Goal: Task Accomplishment & Management: Manage account settings

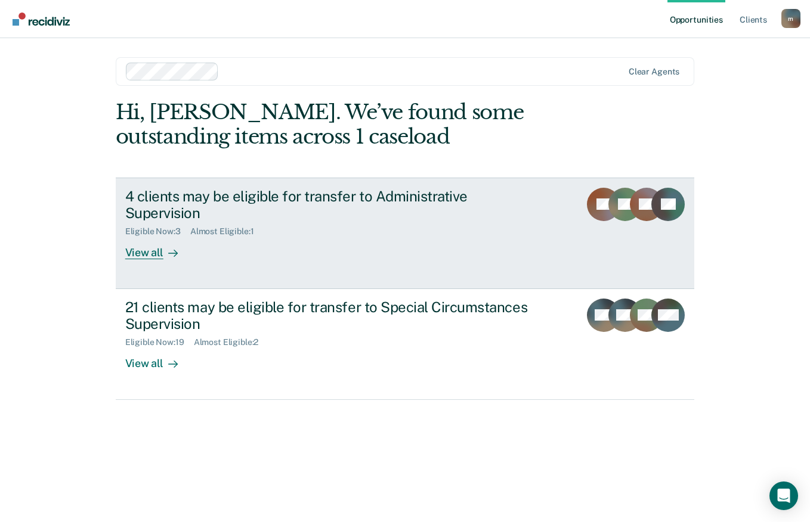
click at [153, 237] on div "View all" at bounding box center [158, 248] width 67 height 23
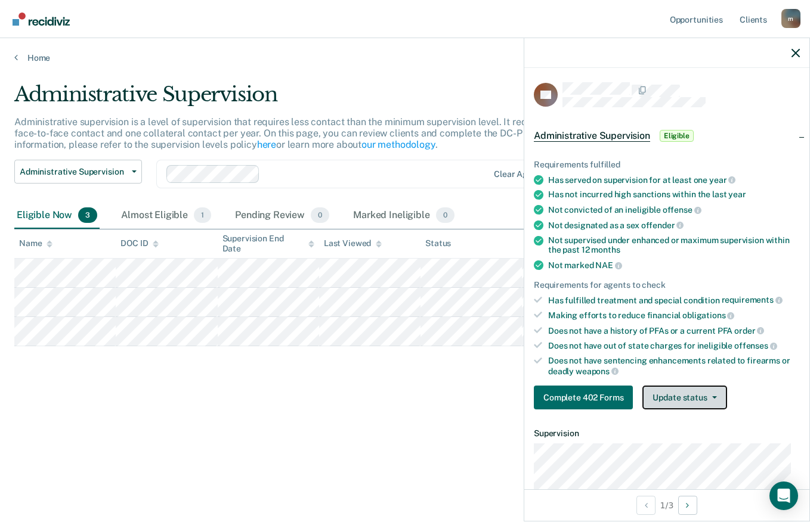
click at [694, 402] on button "Update status" at bounding box center [684, 398] width 84 height 24
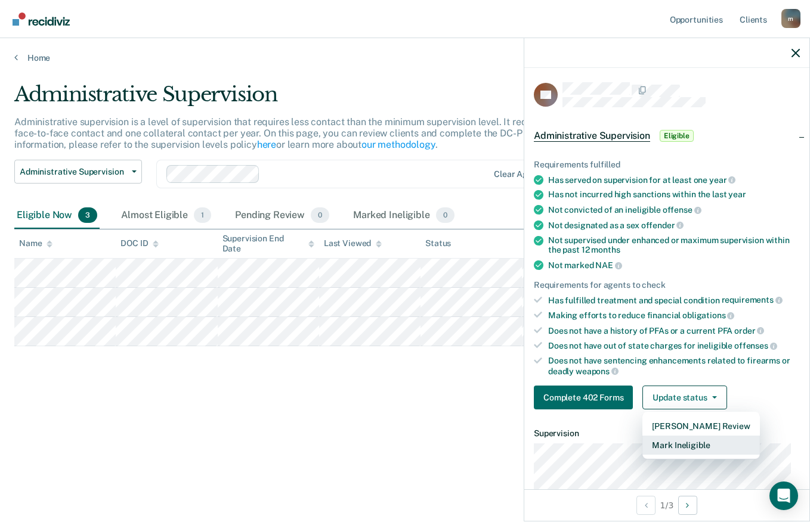
click at [682, 443] on button "Mark Ineligible" at bounding box center [700, 445] width 117 height 19
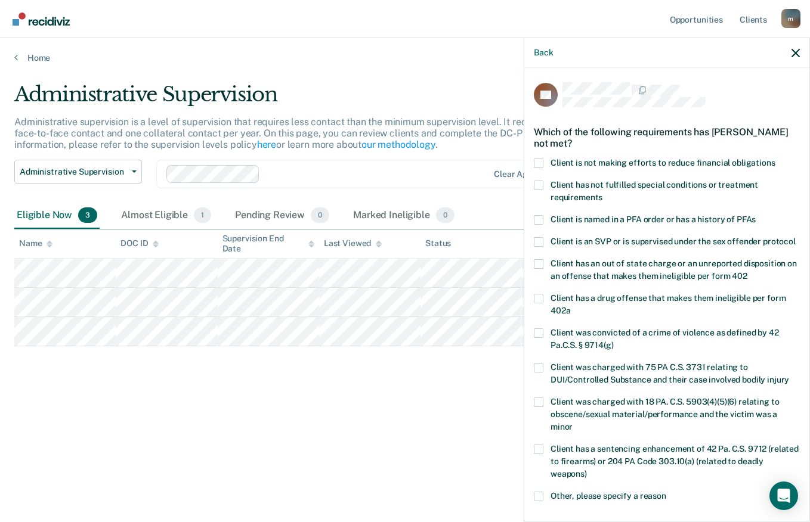
click at [537, 162] on span at bounding box center [539, 164] width 10 height 10
click at [775, 159] on input "Client is not making efforts to reduce financial obligations" at bounding box center [775, 159] width 0 height 0
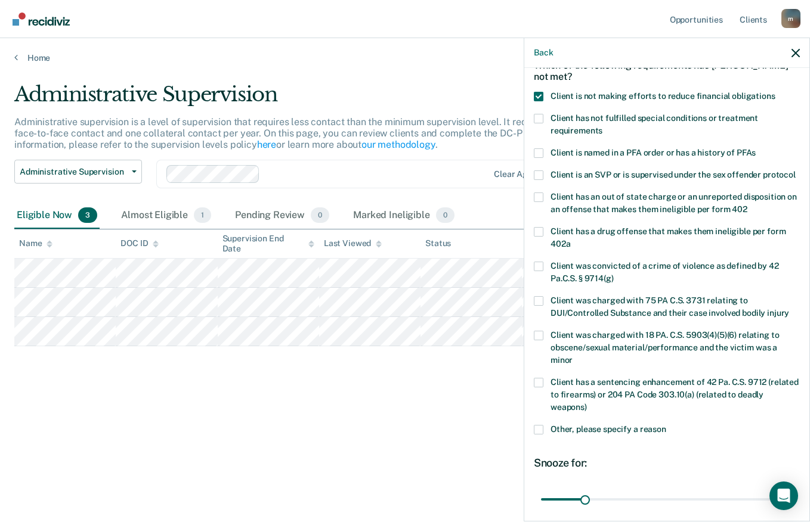
scroll to position [173, 0]
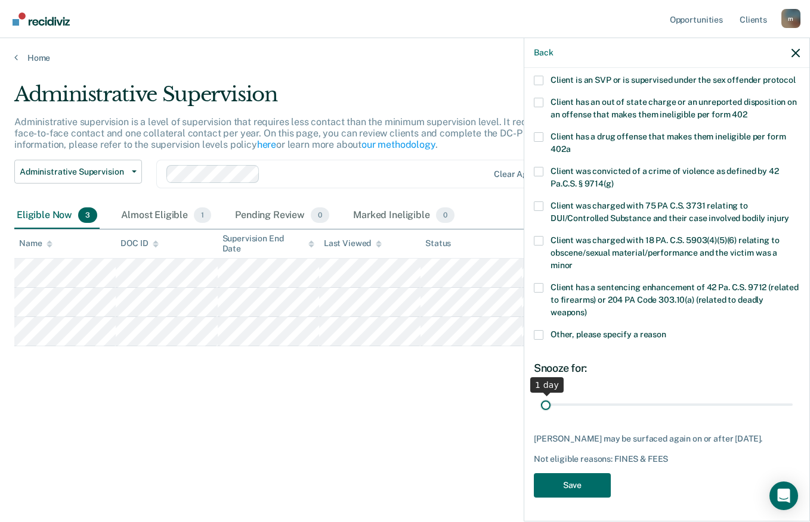
drag, startPoint x: 582, startPoint y: 408, endPoint x: 148, endPoint y: 548, distance: 456.4
click at [541, 415] on input "range" at bounding box center [667, 404] width 252 height 21
click at [731, 404] on input "range" at bounding box center [667, 404] width 252 height 21
click at [670, 402] on input "range" at bounding box center [667, 404] width 252 height 21
type input "180"
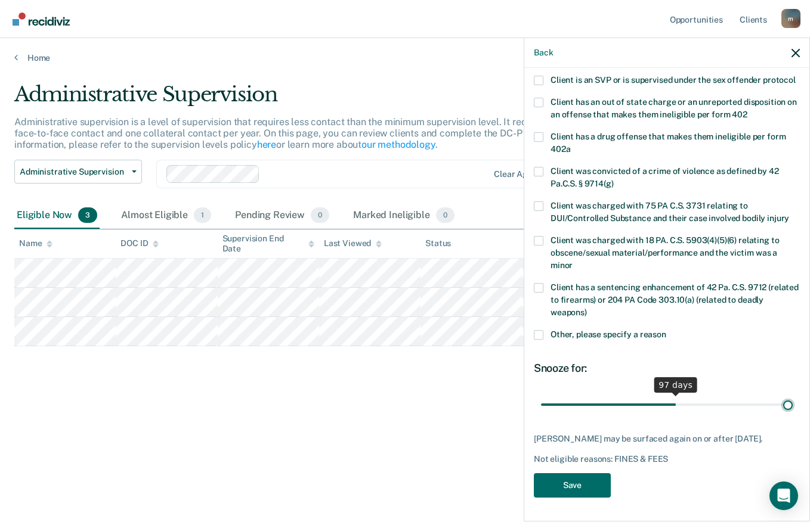
click at [780, 405] on input "range" at bounding box center [667, 404] width 252 height 21
click at [583, 483] on button "Save" at bounding box center [572, 485] width 77 height 24
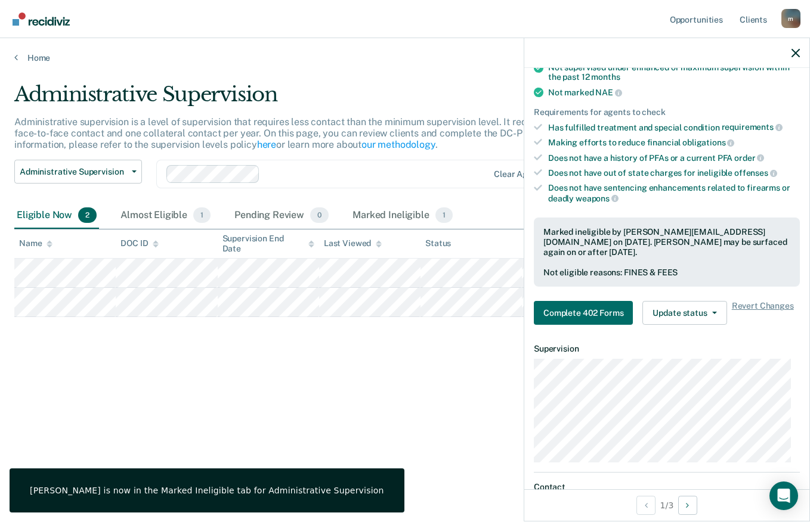
scroll to position [138, 0]
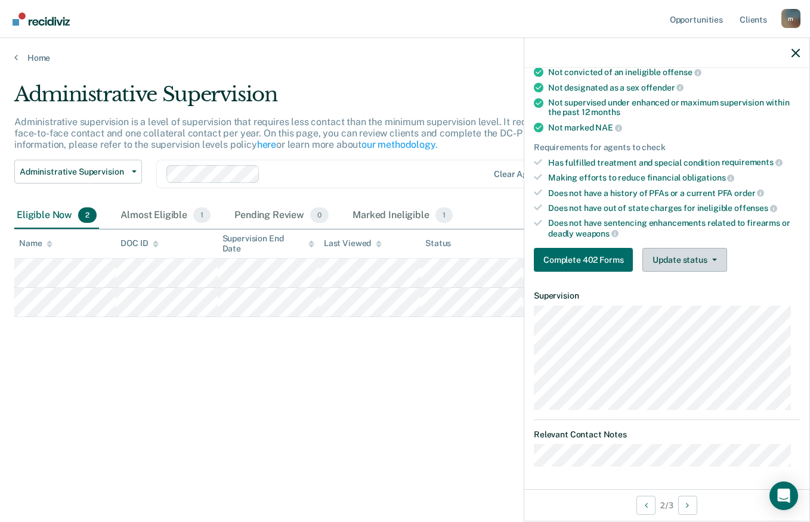
click at [666, 258] on button "Update status" at bounding box center [684, 260] width 84 height 24
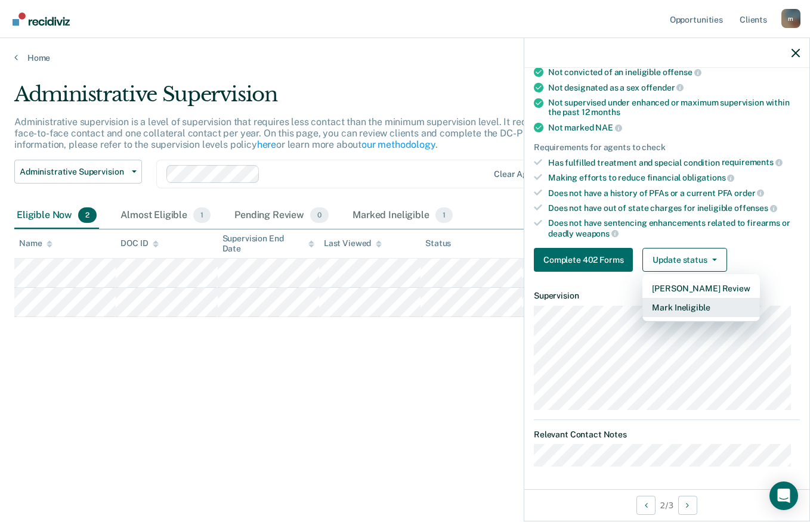
click at [681, 305] on button "Mark Ineligible" at bounding box center [700, 307] width 117 height 19
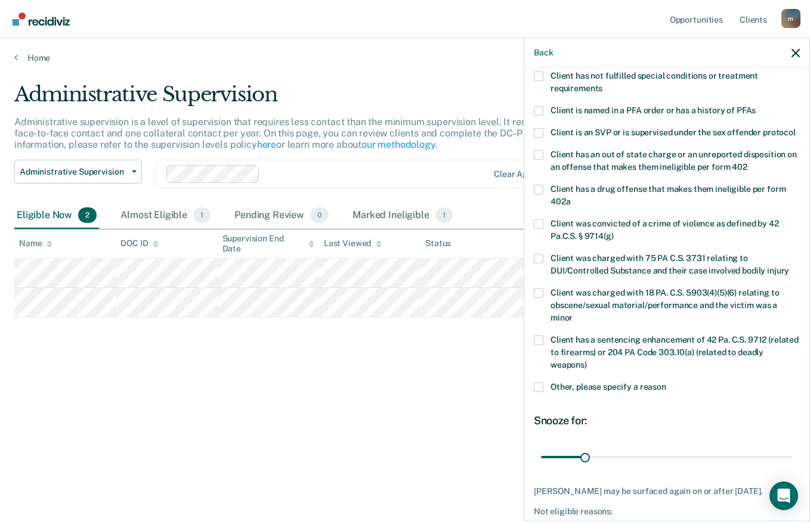
scroll to position [78, 0]
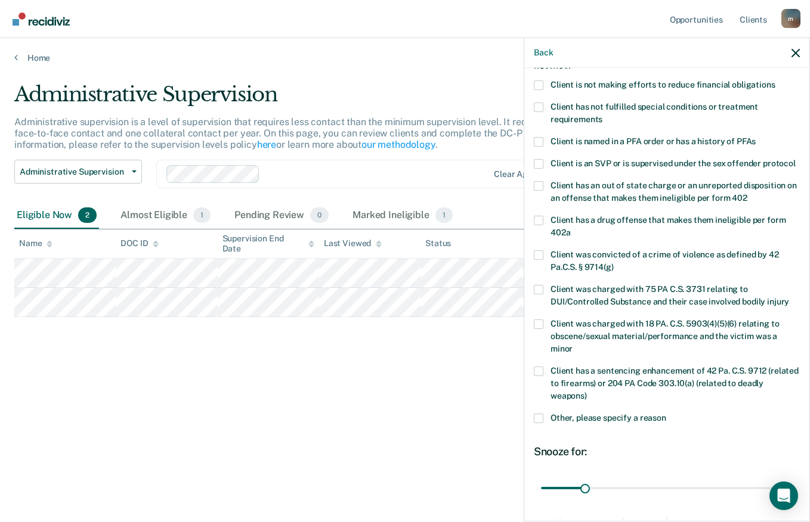
click at [542, 85] on span at bounding box center [539, 85] width 10 height 10
click at [775, 80] on input "Client is not making efforts to reduce financial obligations" at bounding box center [775, 80] width 0 height 0
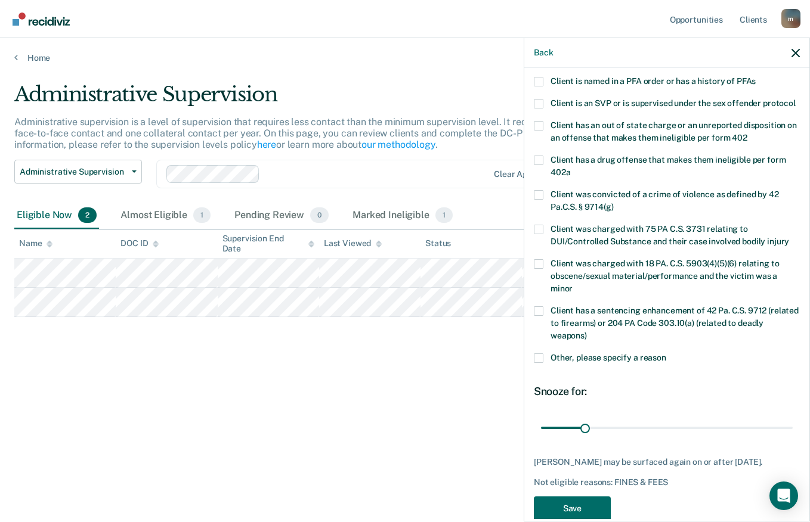
scroll to position [173, 0]
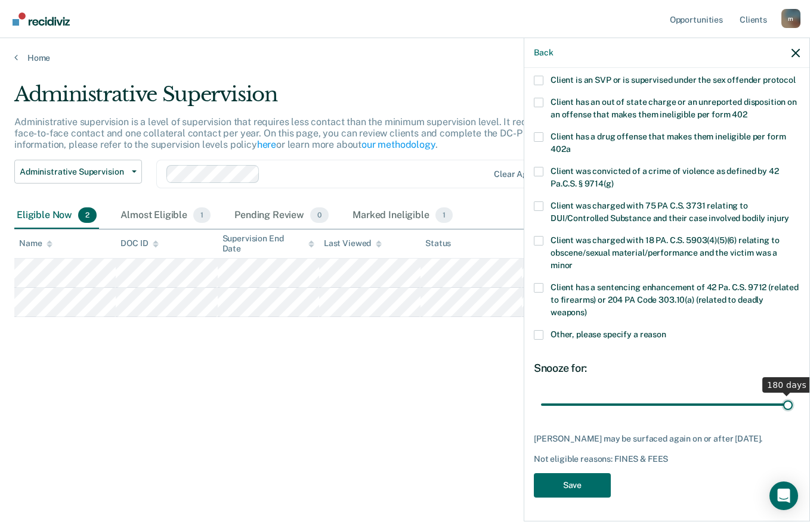
drag, startPoint x: 584, startPoint y: 406, endPoint x: 811, endPoint y: 364, distance: 231.0
type input "180"
click at [792, 394] on input "range" at bounding box center [667, 404] width 252 height 21
click at [551, 480] on button "Save" at bounding box center [572, 485] width 77 height 24
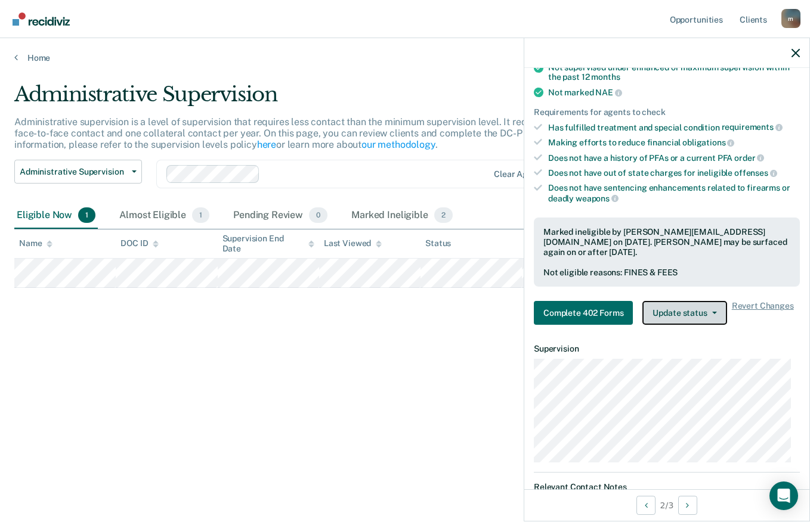
click at [699, 307] on button "Update status" at bounding box center [684, 313] width 84 height 24
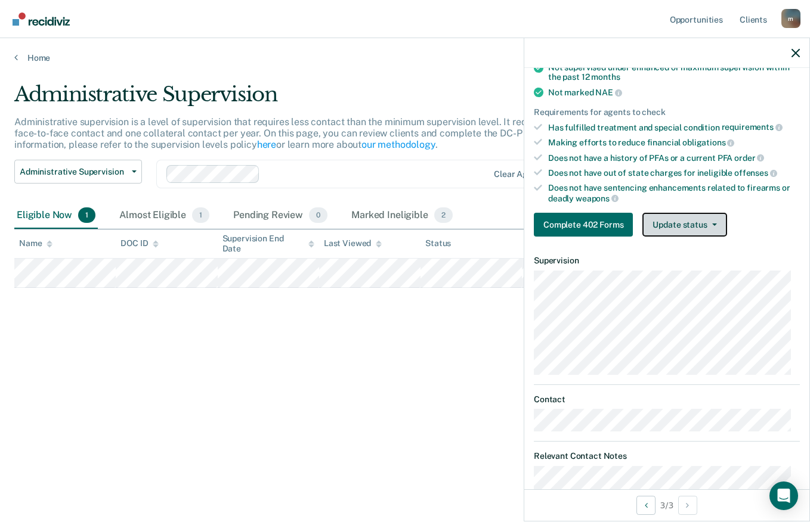
click at [681, 226] on button "Update status" at bounding box center [684, 225] width 84 height 24
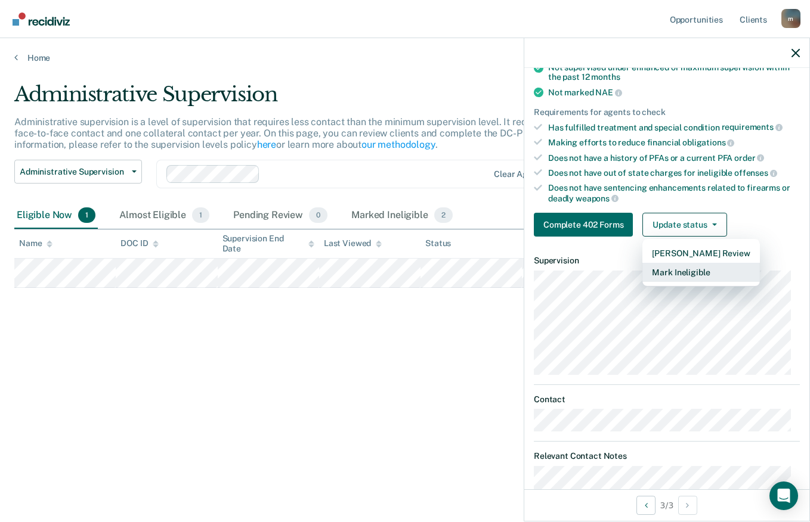
click at [679, 274] on button "Mark Ineligible" at bounding box center [700, 272] width 117 height 19
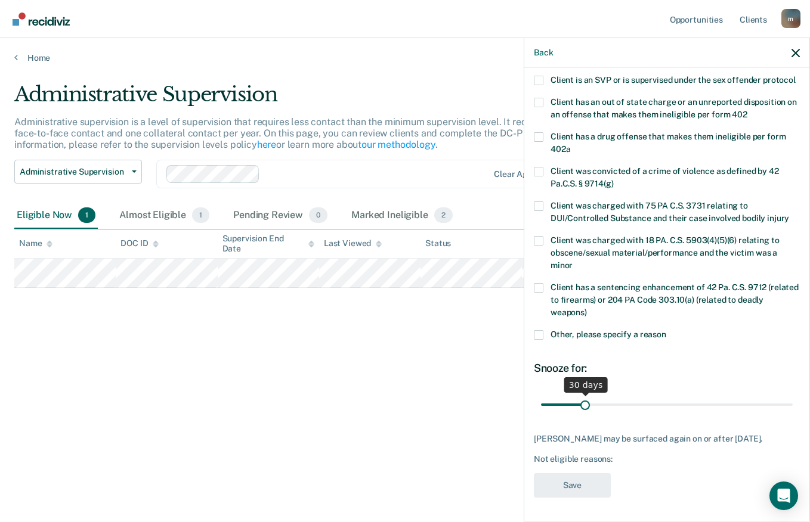
type input "180"
click at [782, 402] on input "range" at bounding box center [667, 404] width 252 height 21
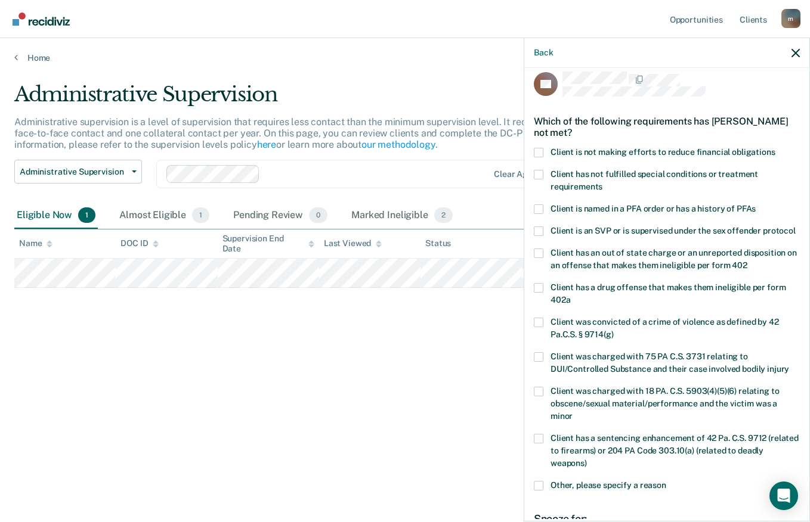
scroll to position [0, 0]
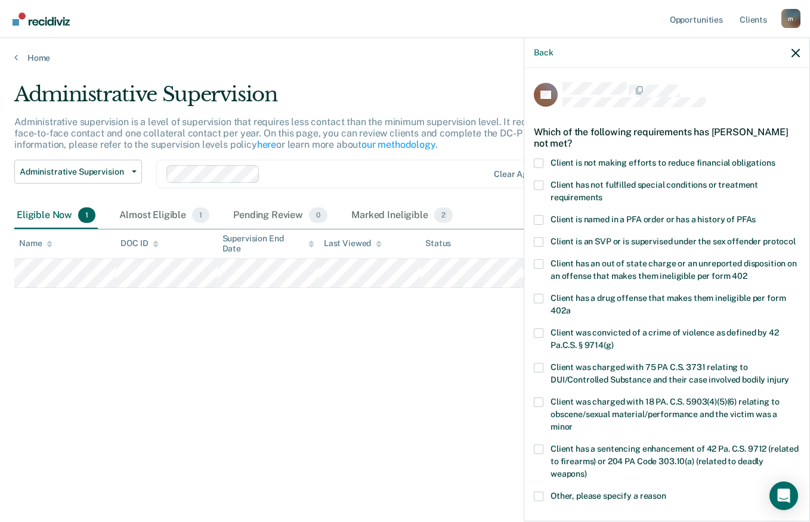
click at [541, 162] on span at bounding box center [539, 164] width 10 height 10
click at [775, 159] on input "Client is not making efforts to reduce financial obligations" at bounding box center [775, 159] width 0 height 0
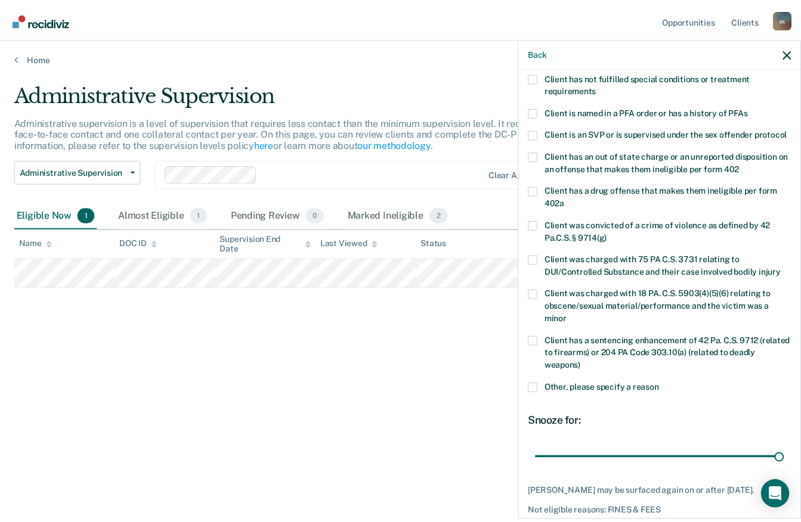
scroll to position [173, 0]
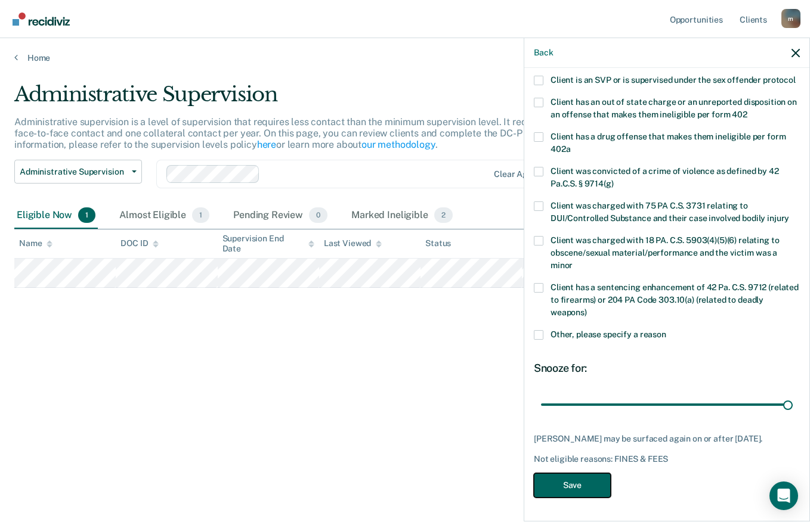
click at [578, 486] on button "Save" at bounding box center [572, 485] width 77 height 24
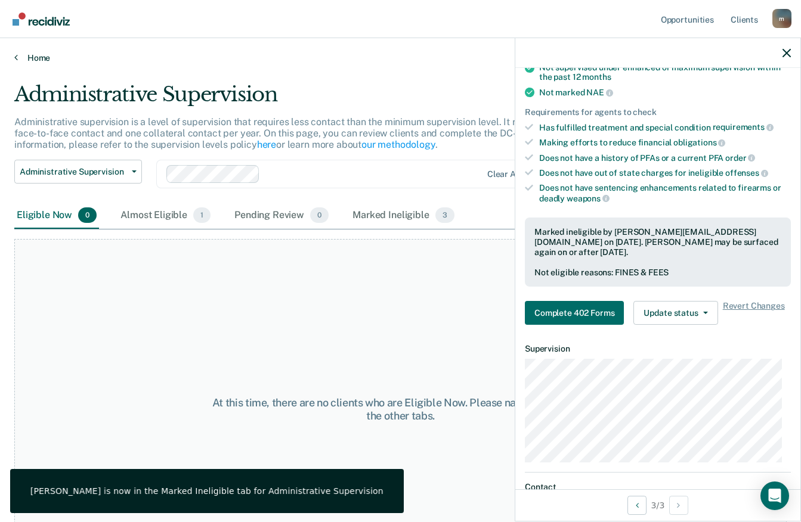
click at [32, 58] on link "Home" at bounding box center [400, 57] width 772 height 11
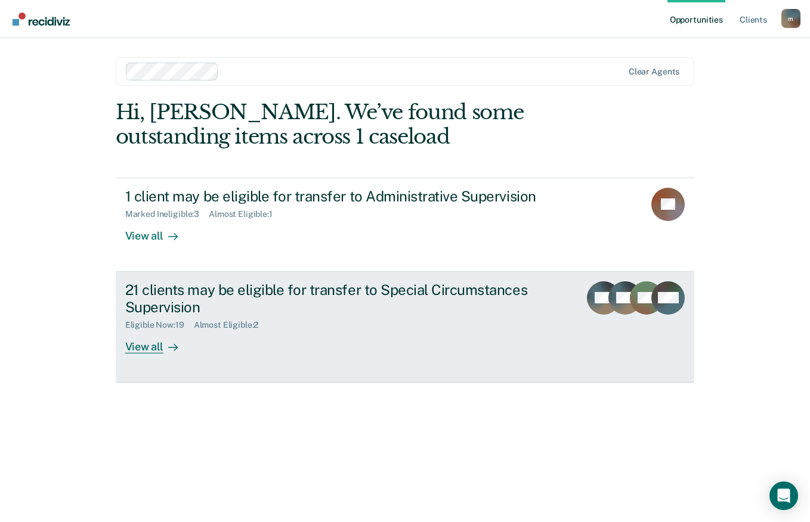
click at [370, 346] on div "21 clients may be eligible for transfer to Special Circumstances Supervision El…" at bounding box center [348, 317] width 447 height 72
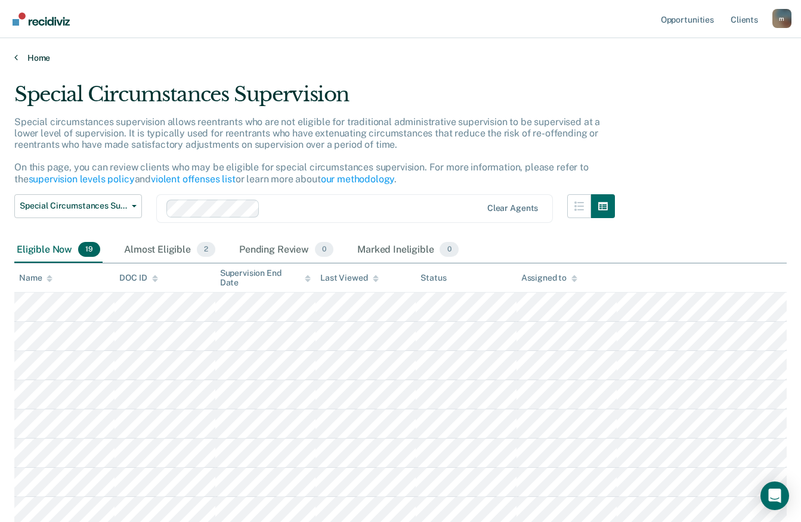
click at [29, 55] on link "Home" at bounding box center [400, 57] width 772 height 11
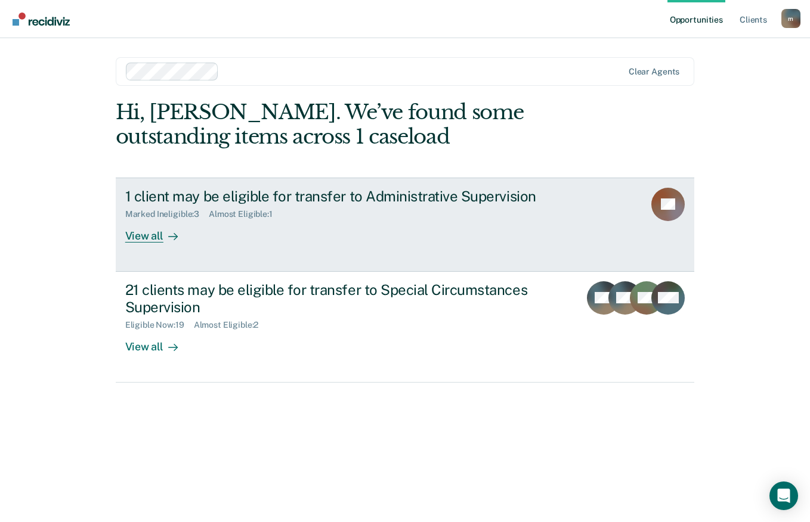
click at [256, 201] on div "1 client may be eligible for transfer to Administrative Supervision" at bounding box center [334, 196] width 418 height 17
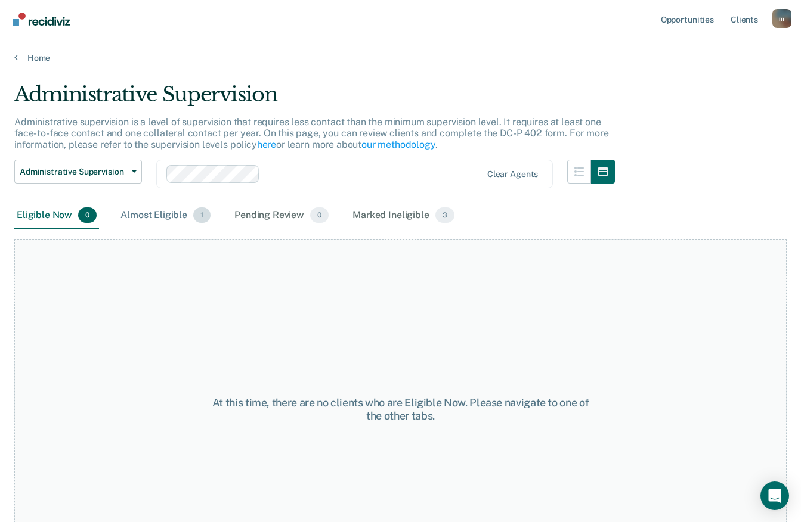
click at [163, 213] on div "Almost Eligible 1" at bounding box center [165, 216] width 95 height 26
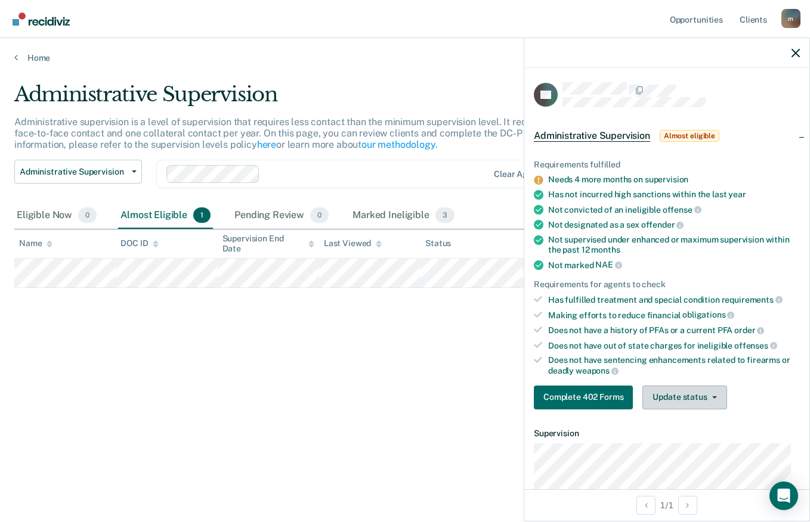
click at [673, 399] on button "Update status" at bounding box center [684, 398] width 84 height 24
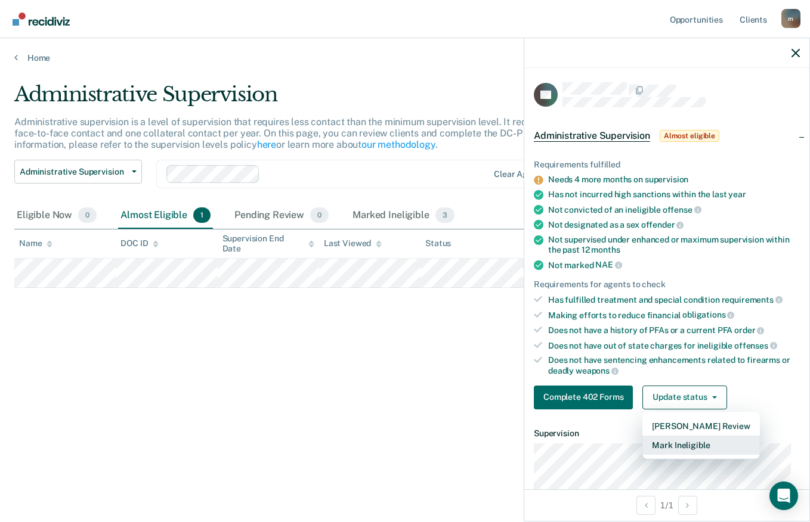
click at [659, 437] on button "Mark Ineligible" at bounding box center [700, 445] width 117 height 19
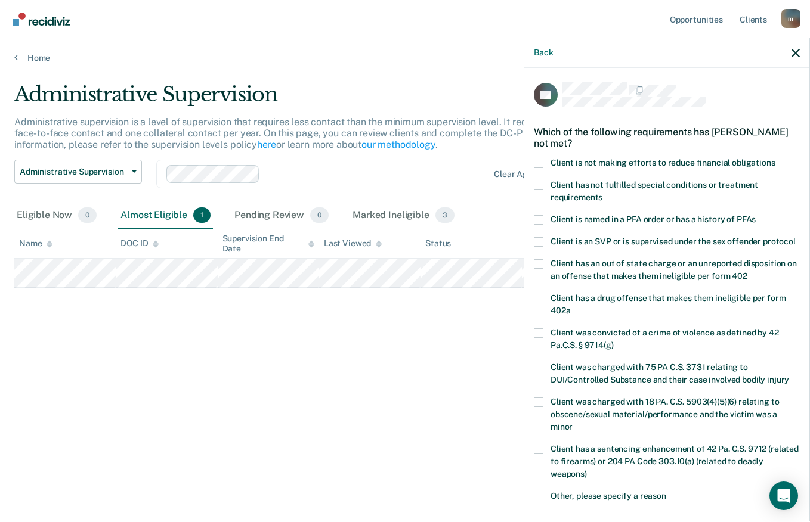
click at [541, 163] on span at bounding box center [539, 164] width 10 height 10
click at [775, 159] on input "Client is not making efforts to reduce financial obligations" at bounding box center [775, 159] width 0 height 0
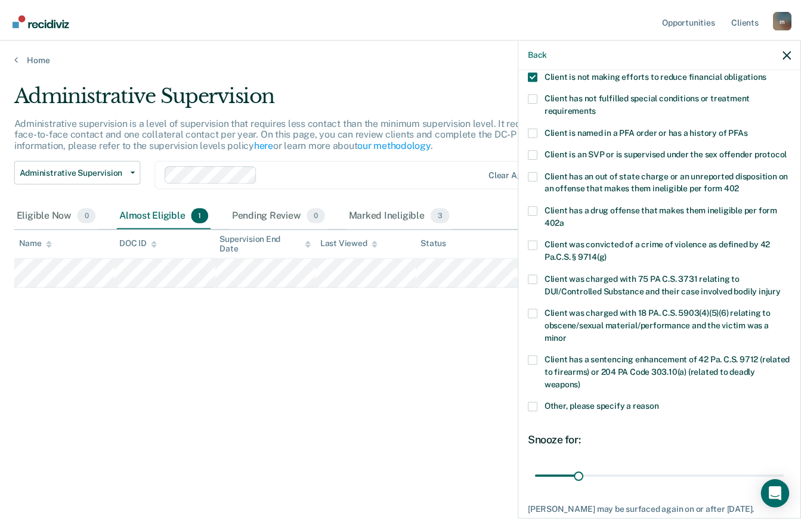
scroll to position [173, 0]
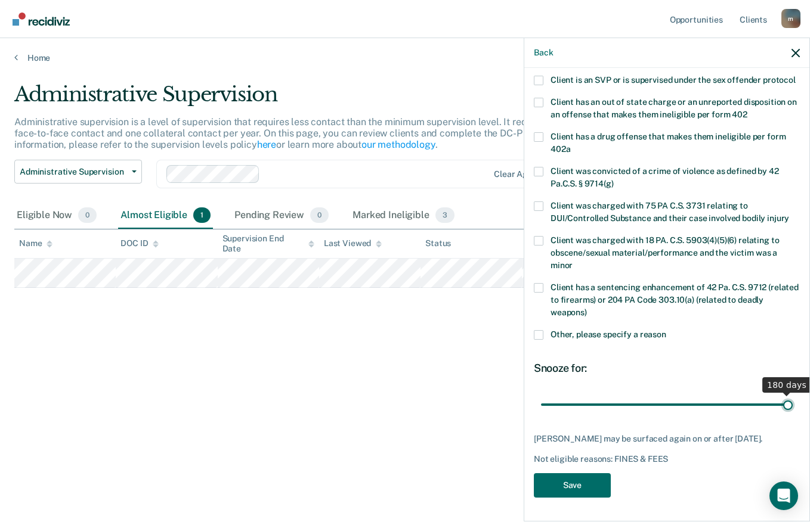
drag, startPoint x: 584, startPoint y: 404, endPoint x: 811, endPoint y: 355, distance: 232.4
type input "180"
click at [792, 394] on input "range" at bounding box center [667, 404] width 252 height 21
click at [573, 480] on button "Save" at bounding box center [572, 485] width 77 height 24
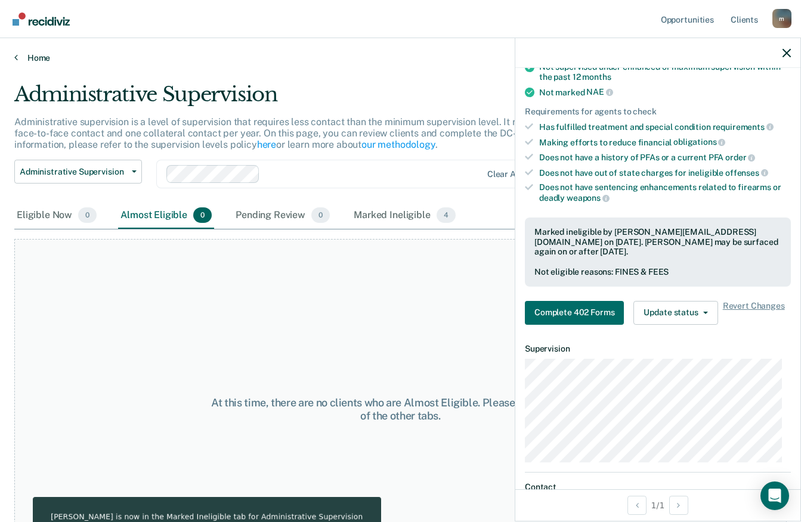
click at [32, 52] on link "Home" at bounding box center [400, 57] width 772 height 11
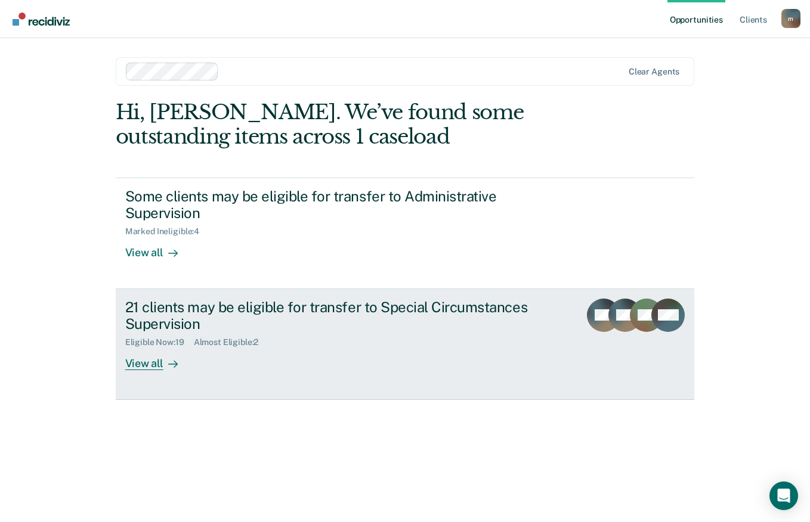
click at [194, 324] on div "21 clients may be eligible for transfer to Special Circumstances Supervision" at bounding box center [334, 316] width 418 height 35
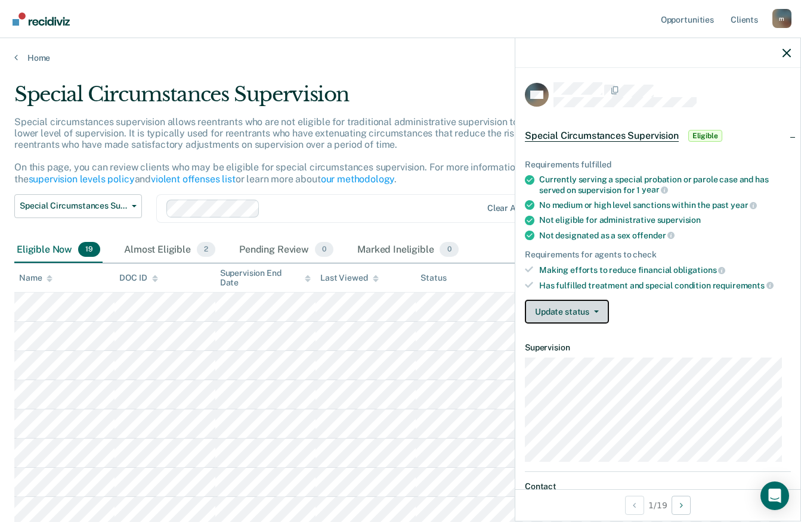
click at [584, 307] on button "Update status" at bounding box center [567, 312] width 84 height 24
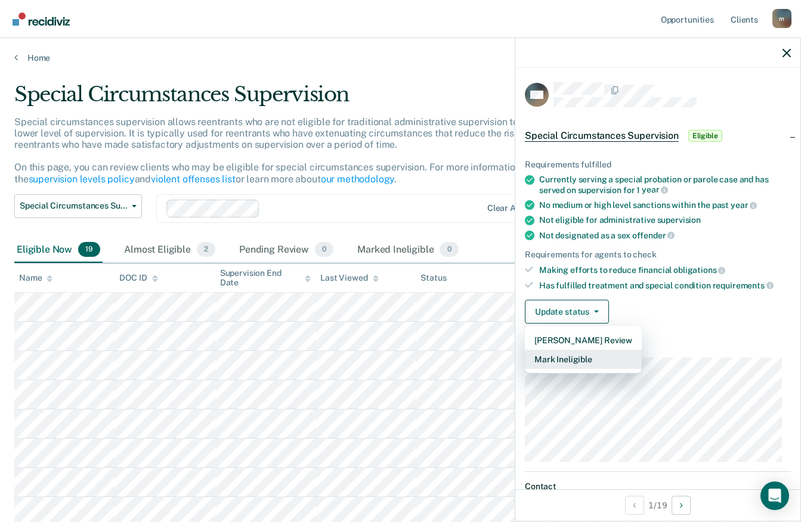
click at [587, 361] on button "Mark Ineligible" at bounding box center [583, 359] width 117 height 19
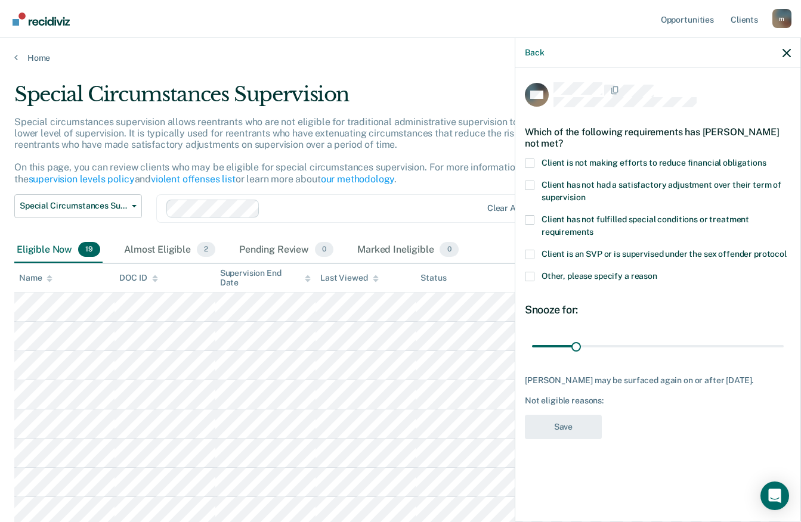
click at [532, 159] on span at bounding box center [530, 164] width 10 height 10
click at [766, 159] on input "Client is not making efforts to reduce financial obligations" at bounding box center [766, 159] width 0 height 0
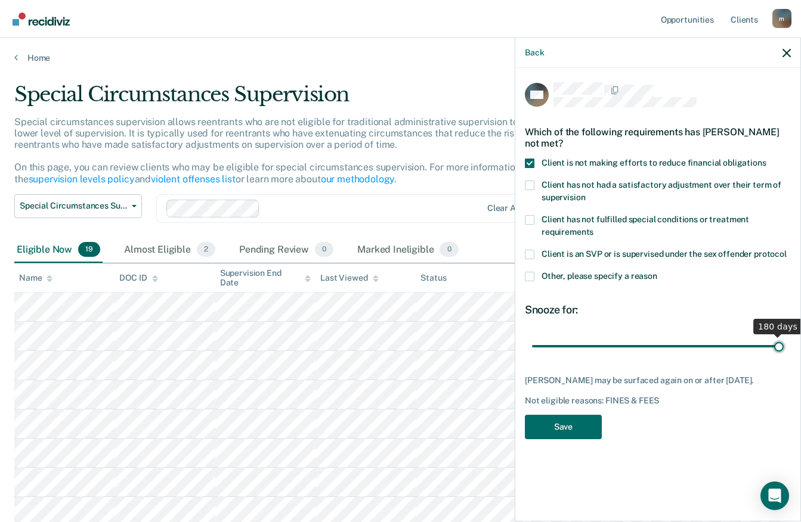
drag, startPoint x: 576, startPoint y: 330, endPoint x: 783, endPoint y: 336, distance: 207.0
type input "180"
click at [783, 336] on input "range" at bounding box center [658, 346] width 252 height 21
click at [584, 415] on button "Save" at bounding box center [563, 427] width 77 height 24
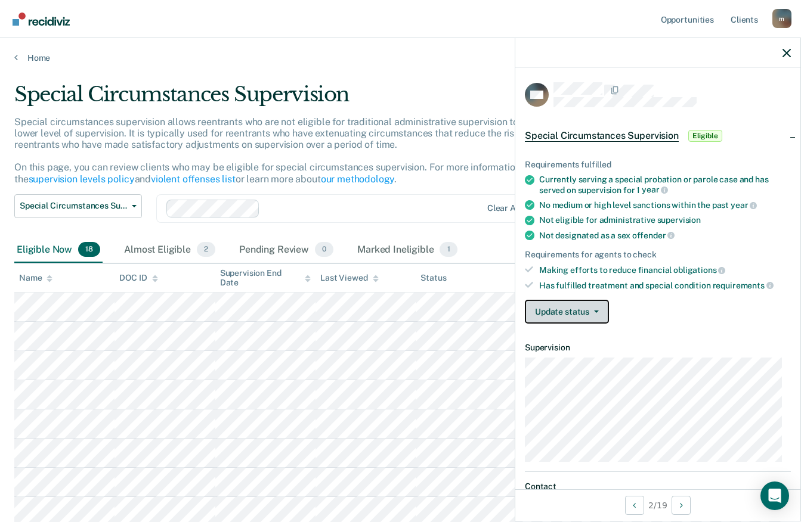
click at [568, 308] on button "Update status" at bounding box center [567, 312] width 84 height 24
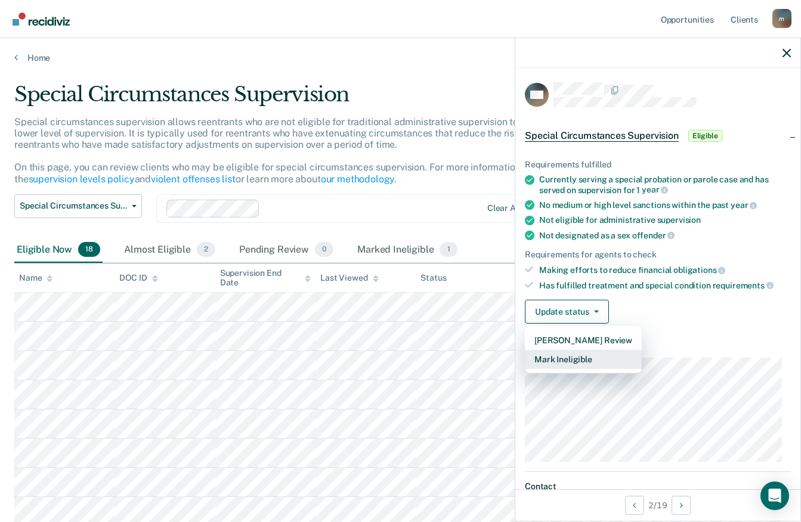
click at [558, 351] on button "Mark Ineligible" at bounding box center [583, 359] width 117 height 19
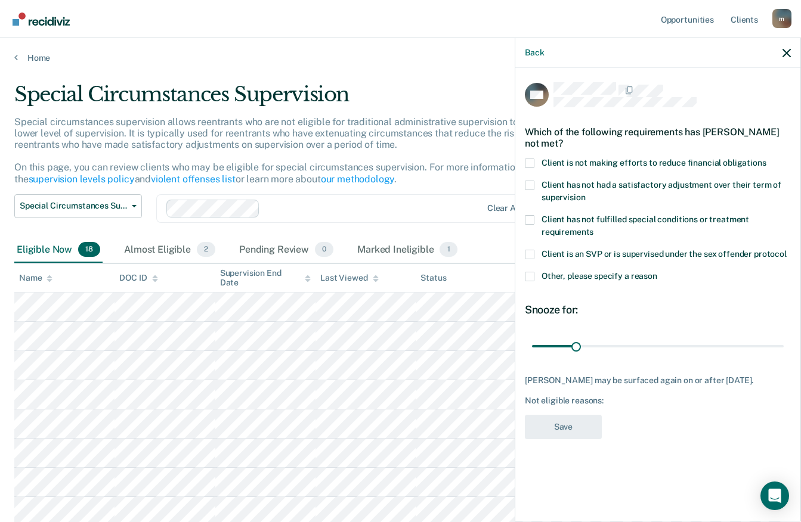
click at [535, 162] on label "Client is not making efforts to reduce financial obligations" at bounding box center [658, 165] width 266 height 13
click at [766, 159] on input "Client is not making efforts to reduce financial obligations" at bounding box center [766, 159] width 0 height 0
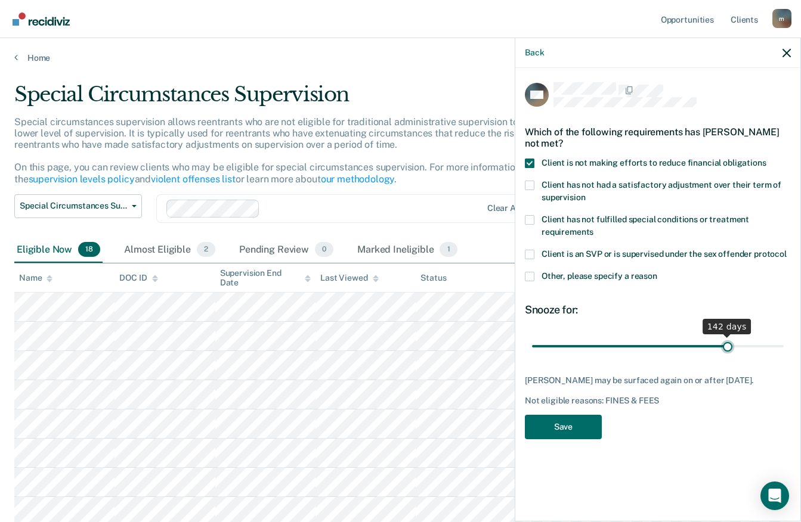
drag, startPoint x: 575, startPoint y: 342, endPoint x: 727, endPoint y: 340, distance: 151.4
click at [727, 340] on input "range" at bounding box center [658, 346] width 252 height 21
drag, startPoint x: 727, startPoint y: 342, endPoint x: 811, endPoint y: 344, distance: 84.1
type input "180"
click at [783, 344] on input "range" at bounding box center [658, 346] width 252 height 21
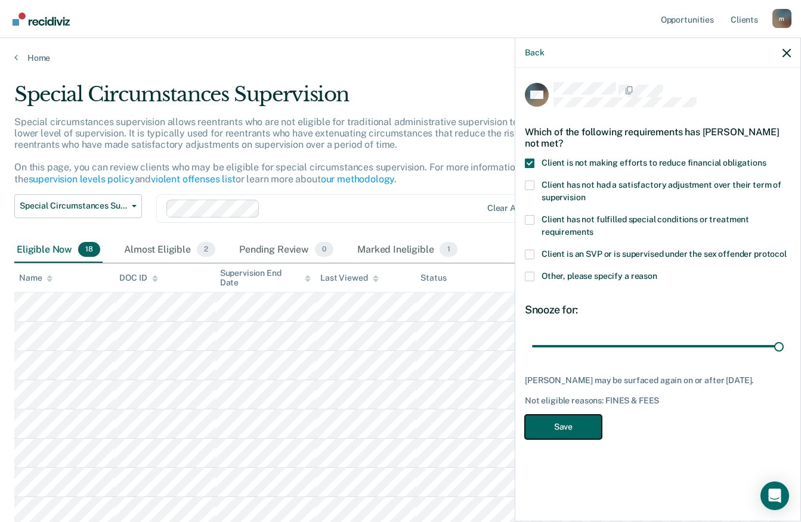
click at [562, 420] on button "Save" at bounding box center [563, 427] width 77 height 24
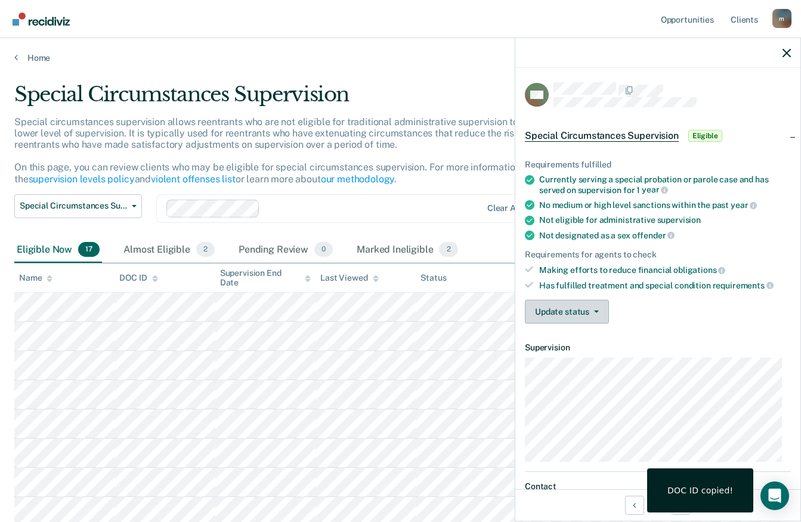
click at [582, 317] on button "Update status" at bounding box center [567, 312] width 84 height 24
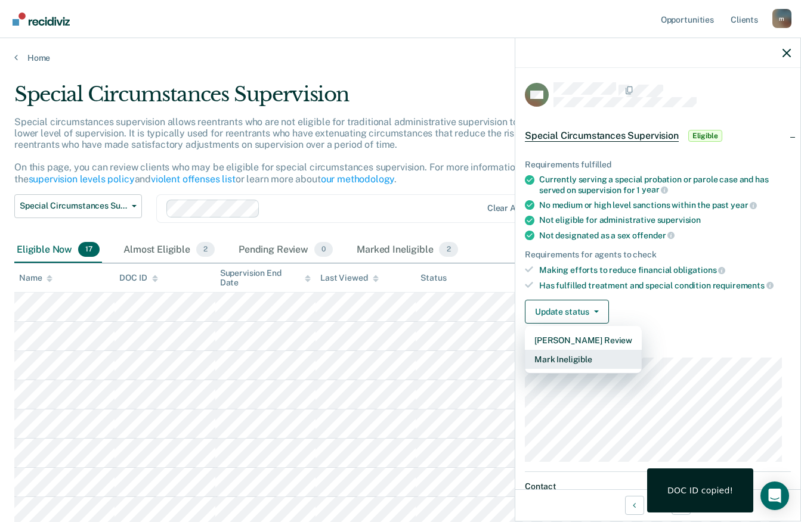
click at [574, 361] on button "Mark Ineligible" at bounding box center [583, 359] width 117 height 19
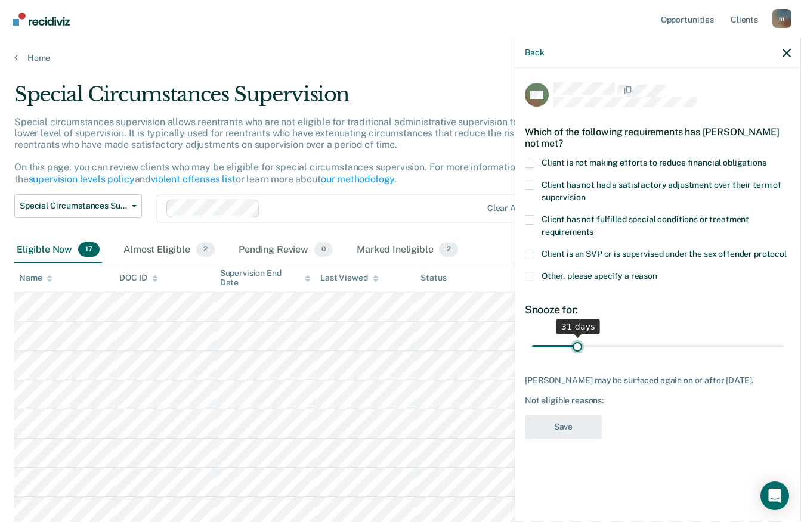
click at [576, 340] on input "range" at bounding box center [658, 346] width 252 height 21
drag, startPoint x: 576, startPoint y: 343, endPoint x: 743, endPoint y: 349, distance: 167.0
click at [743, 349] on input "range" at bounding box center [658, 346] width 252 height 21
drag, startPoint x: 743, startPoint y: 349, endPoint x: 811, endPoint y: 346, distance: 68.0
type input "180"
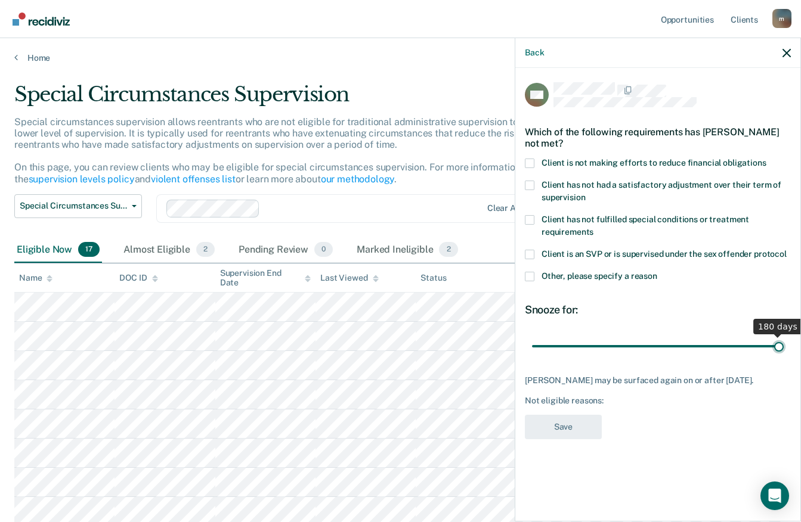
click at [783, 346] on input "range" at bounding box center [658, 346] width 252 height 21
click at [529, 166] on span at bounding box center [530, 164] width 10 height 10
click at [766, 159] on input "Client is not making efforts to reduce financial obligations" at bounding box center [766, 159] width 0 height 0
click at [556, 430] on button "Save" at bounding box center [563, 427] width 77 height 24
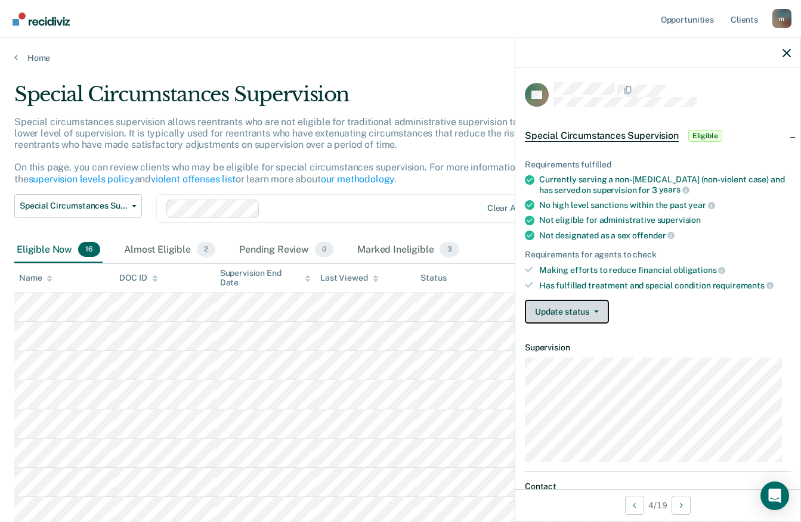
click at [552, 314] on button "Update status" at bounding box center [567, 312] width 84 height 24
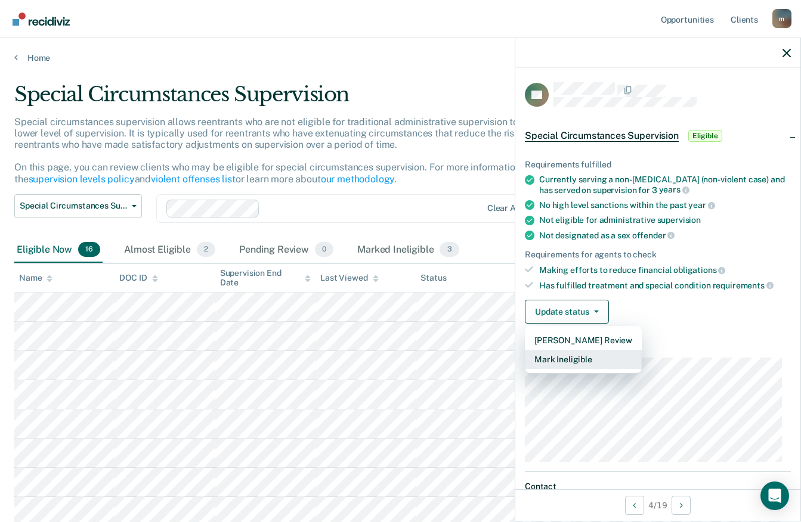
click at [565, 361] on button "Mark Ineligible" at bounding box center [583, 359] width 117 height 19
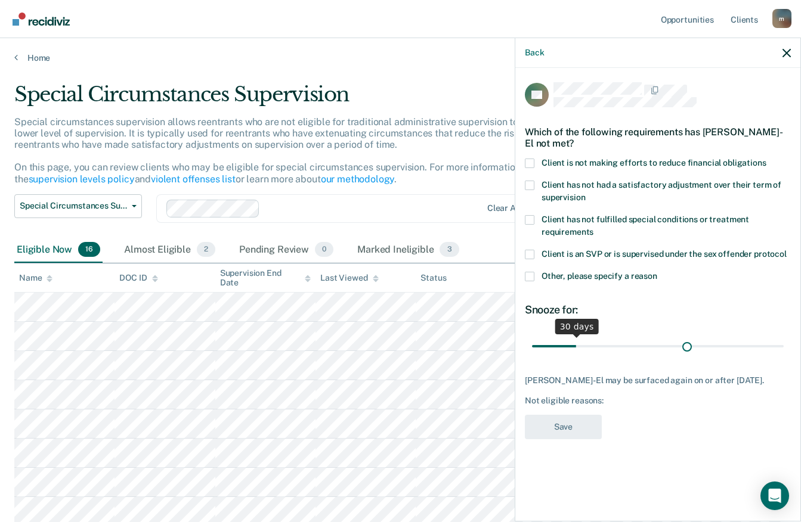
drag, startPoint x: 575, startPoint y: 345, endPoint x: 722, endPoint y: 349, distance: 147.3
click at [686, 348] on input "range" at bounding box center [658, 346] width 252 height 21
drag, startPoint x: 690, startPoint y: 345, endPoint x: 791, endPoint y: 343, distance: 101.4
type input "180"
click at [783, 343] on input "range" at bounding box center [658, 346] width 252 height 21
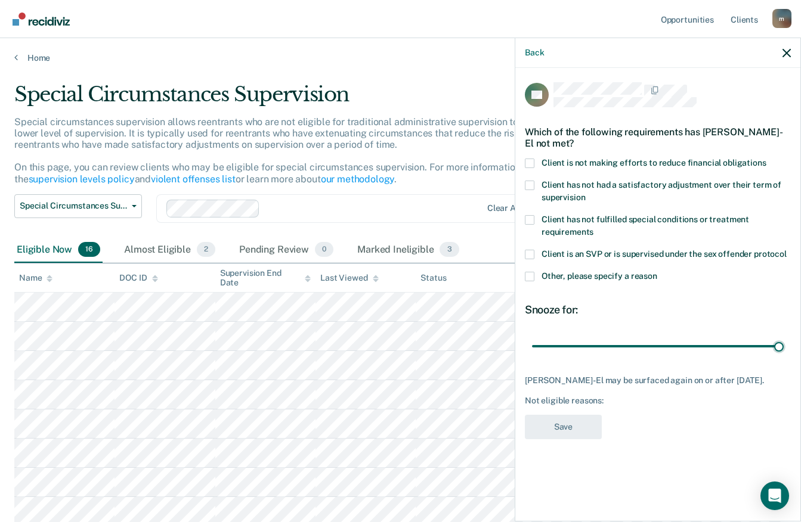
click at [529, 164] on span at bounding box center [530, 164] width 10 height 10
click at [766, 159] on input "Client is not making efforts to reduce financial obligations" at bounding box center [766, 159] width 0 height 0
click at [558, 424] on button "Save" at bounding box center [563, 427] width 77 height 24
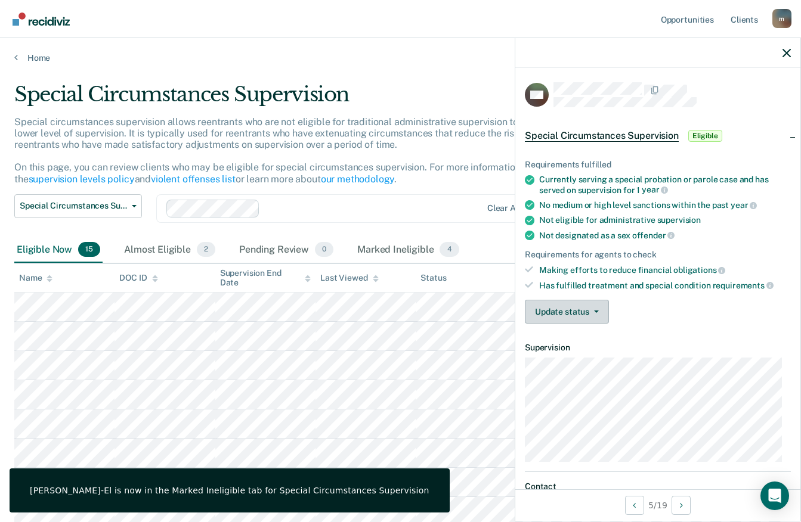
click at [590, 309] on button "Update status" at bounding box center [567, 312] width 84 height 24
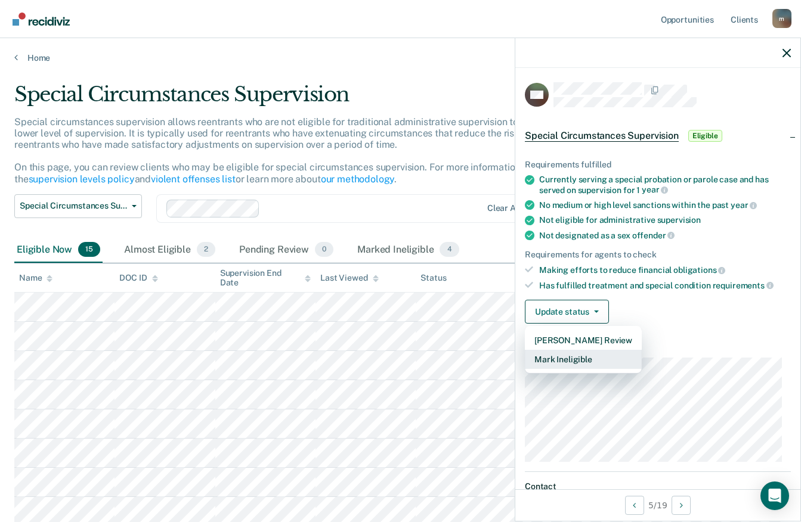
click at [575, 354] on button "Mark Ineligible" at bounding box center [583, 359] width 117 height 19
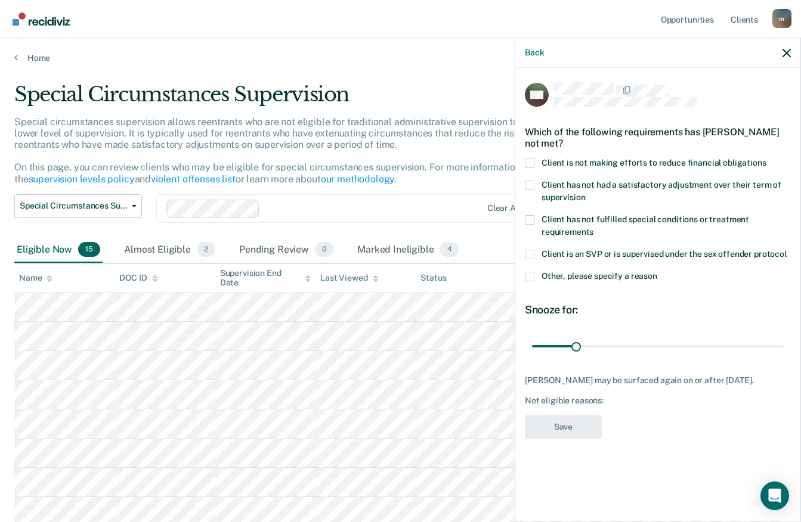
click at [531, 159] on span at bounding box center [530, 164] width 10 height 10
click at [766, 159] on input "Client is not making efforts to reduce financial obligations" at bounding box center [766, 159] width 0 height 0
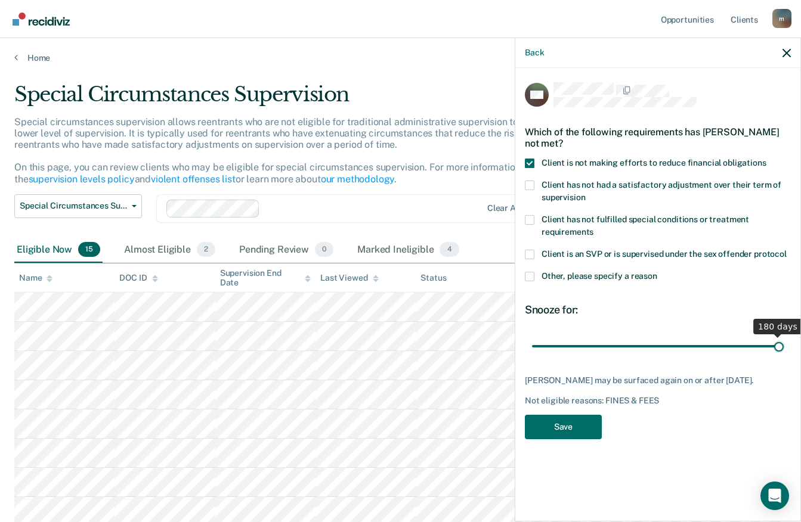
drag, startPoint x: 576, startPoint y: 346, endPoint x: 811, endPoint y: 355, distance: 235.1
type input "180"
click at [783, 355] on input "range" at bounding box center [658, 346] width 252 height 21
click at [588, 421] on button "Save" at bounding box center [563, 427] width 77 height 24
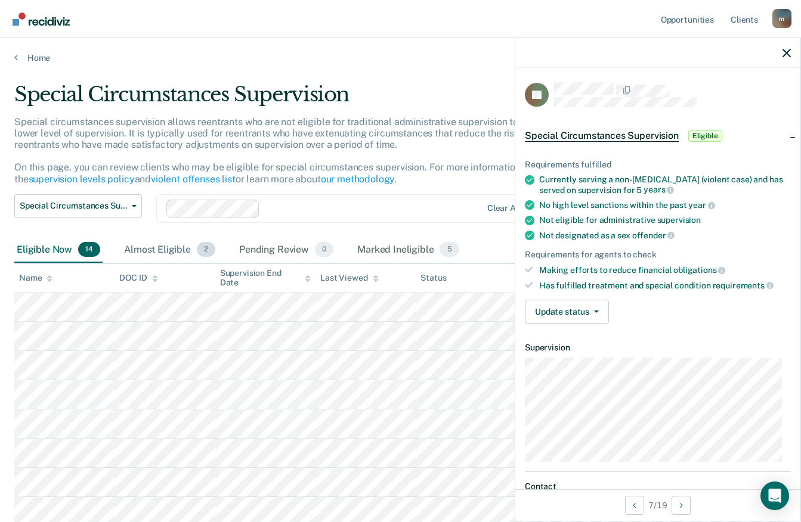
click at [139, 251] on div "Almost Eligible 2" at bounding box center [170, 250] width 96 height 26
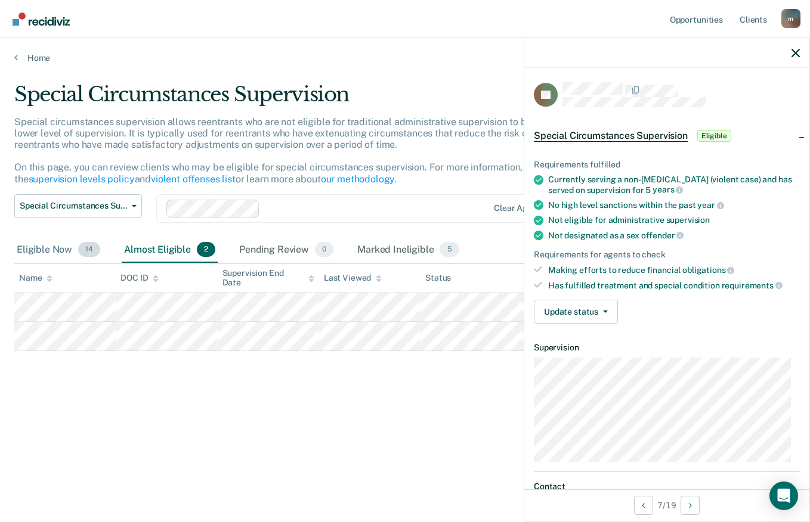
click at [46, 253] on div "Eligible Now 14" at bounding box center [58, 250] width 88 height 26
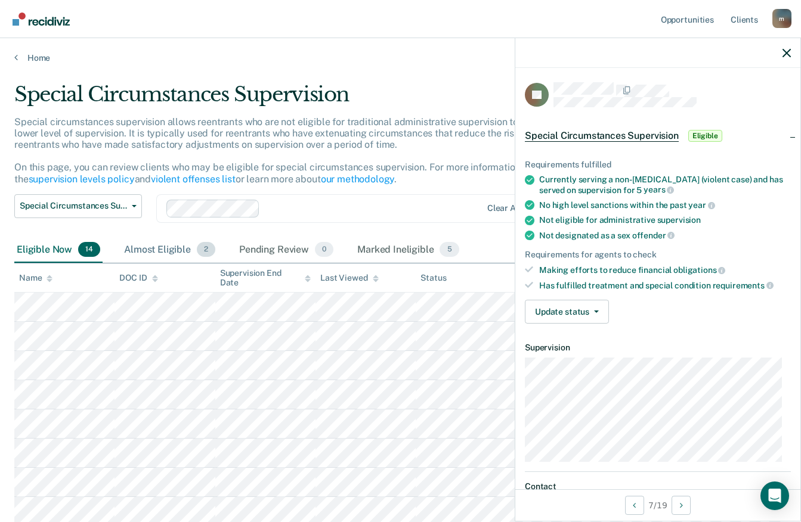
click at [141, 251] on div "Almost Eligible 2" at bounding box center [170, 250] width 96 height 26
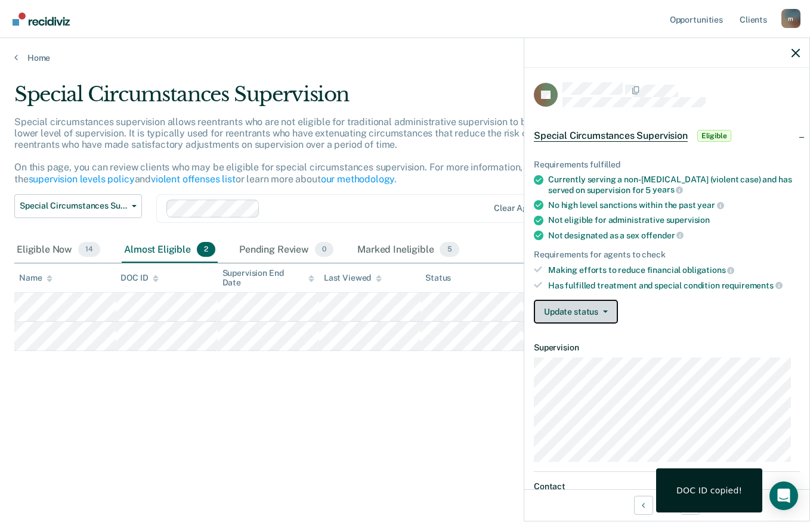
click at [563, 311] on button "Update status" at bounding box center [576, 312] width 84 height 24
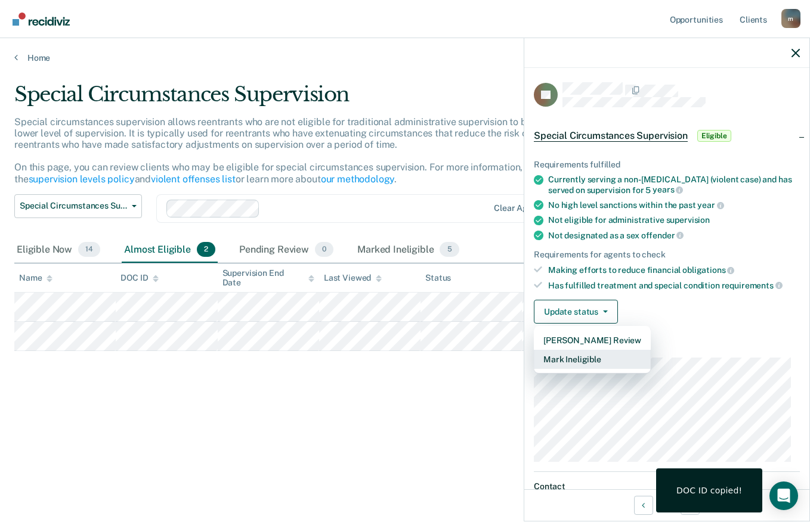
click at [565, 351] on button "Mark Ineligible" at bounding box center [592, 359] width 117 height 19
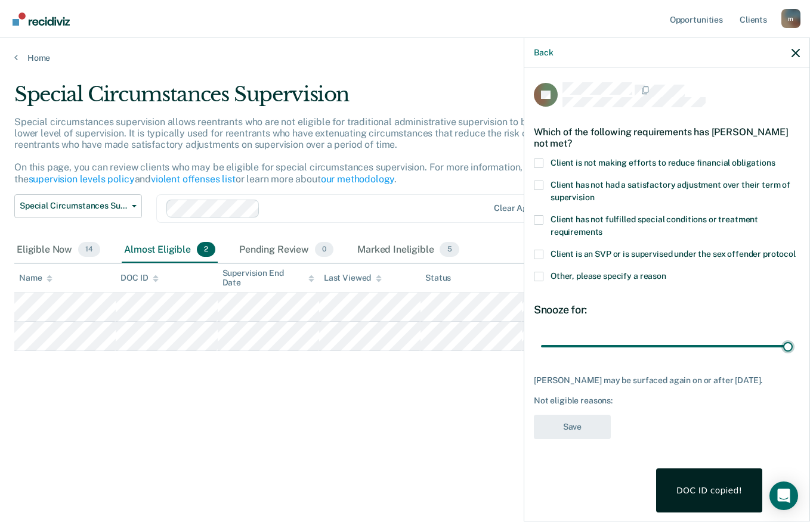
drag, startPoint x: 582, startPoint y: 344, endPoint x: 809, endPoint y: 359, distance: 227.6
type input "180"
click at [792, 356] on input "range" at bounding box center [667, 346] width 252 height 21
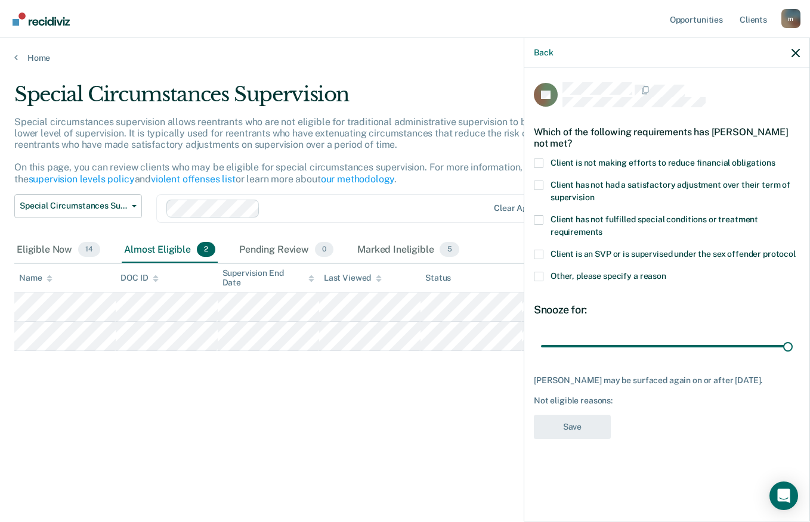
click at [537, 163] on span at bounding box center [539, 164] width 10 height 10
click at [775, 159] on input "Client is not making efforts to reduce financial obligations" at bounding box center [775, 159] width 0 height 0
click at [559, 421] on button "Save" at bounding box center [572, 427] width 77 height 24
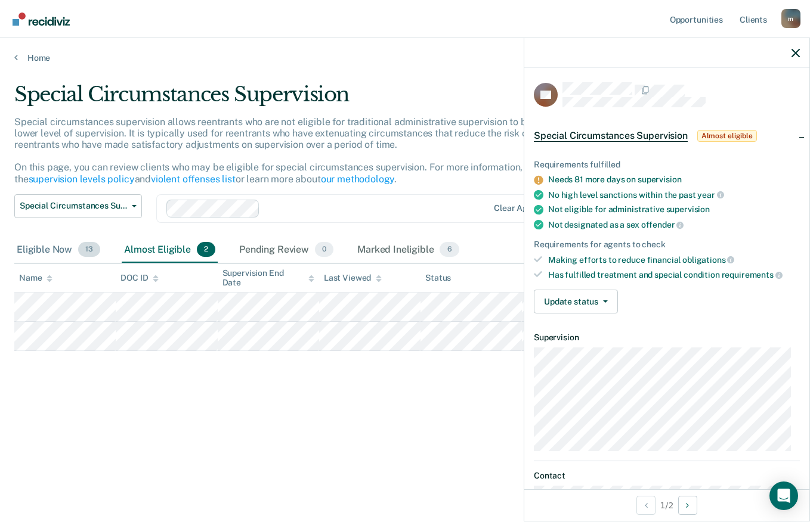
click at [58, 251] on div "Eligible Now 13" at bounding box center [58, 250] width 88 height 26
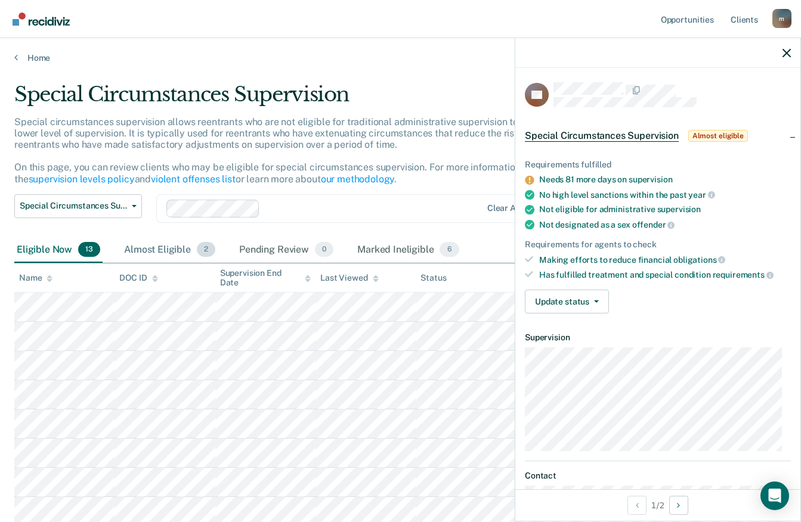
click at [138, 249] on div "Almost Eligible 2" at bounding box center [170, 250] width 96 height 26
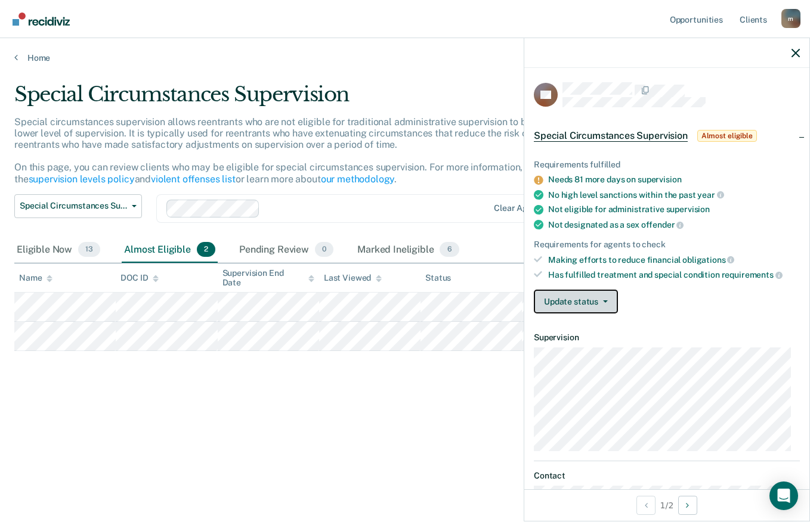
click at [576, 299] on button "Update status" at bounding box center [576, 302] width 84 height 24
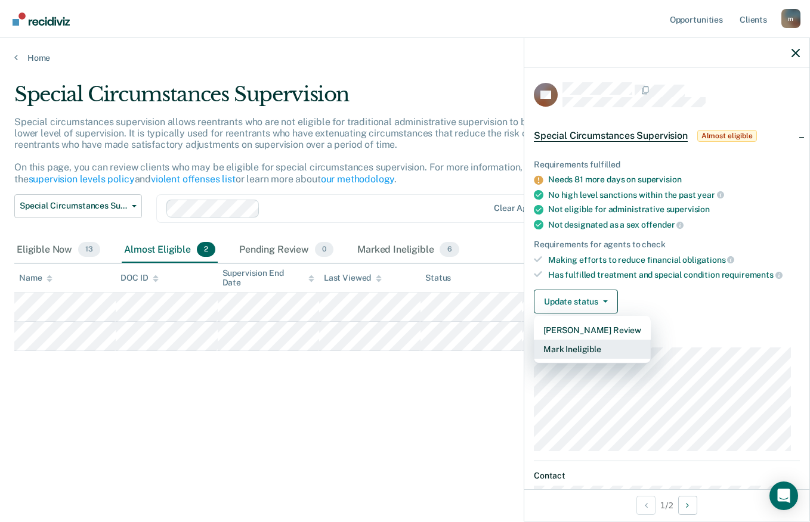
click at [563, 344] on button "Mark Ineligible" at bounding box center [592, 349] width 117 height 19
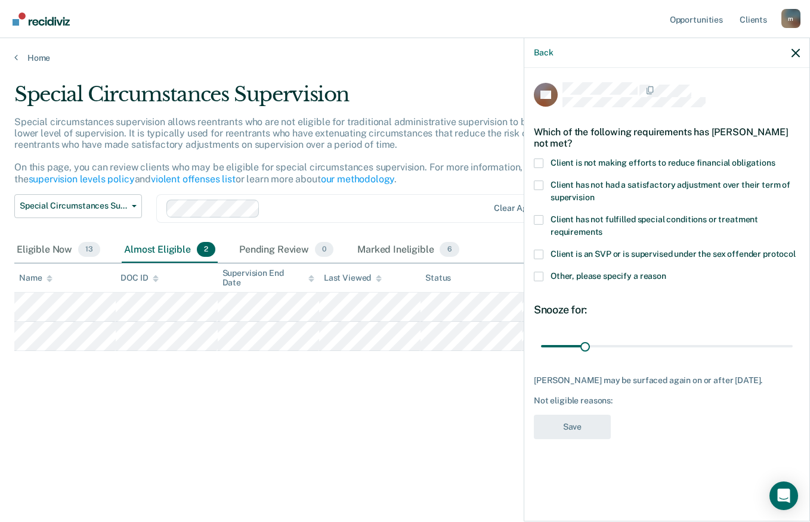
click at [537, 160] on span at bounding box center [539, 164] width 10 height 10
click at [775, 159] on input "Client is not making efforts to reduce financial obligations" at bounding box center [775, 159] width 0 height 0
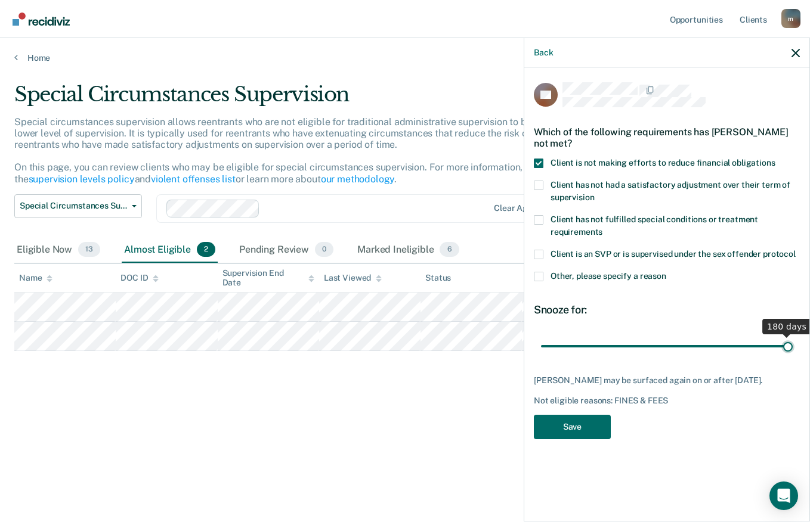
drag, startPoint x: 586, startPoint y: 346, endPoint x: 811, endPoint y: 307, distance: 228.2
type input "180"
click at [792, 336] on input "range" at bounding box center [667, 346] width 252 height 21
click at [563, 426] on button "Save" at bounding box center [572, 427] width 77 height 24
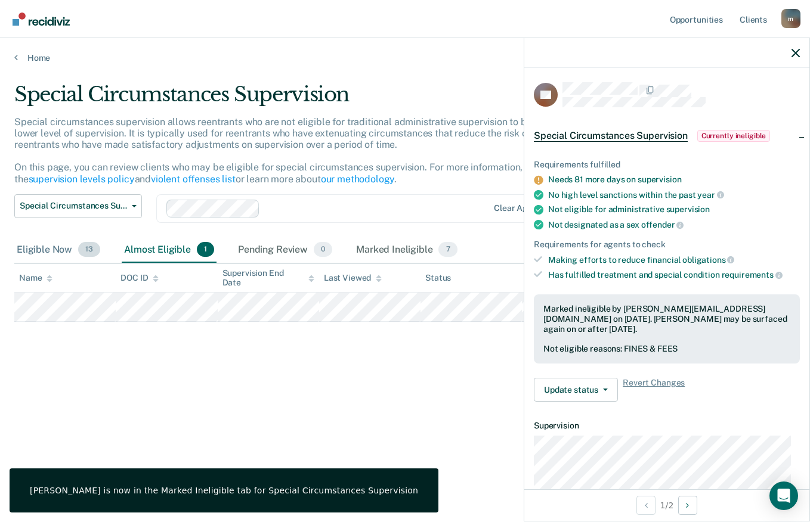
click at [61, 255] on div "Eligible Now 13" at bounding box center [58, 250] width 88 height 26
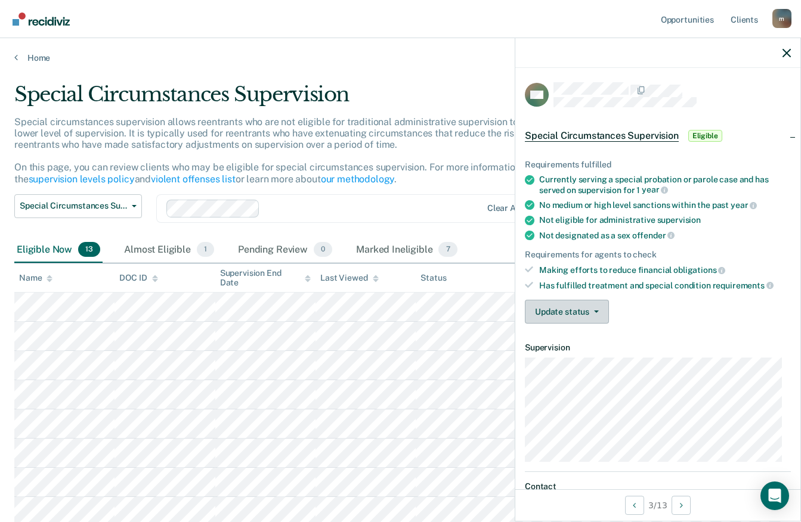
click at [585, 311] on button "Update status" at bounding box center [567, 312] width 84 height 24
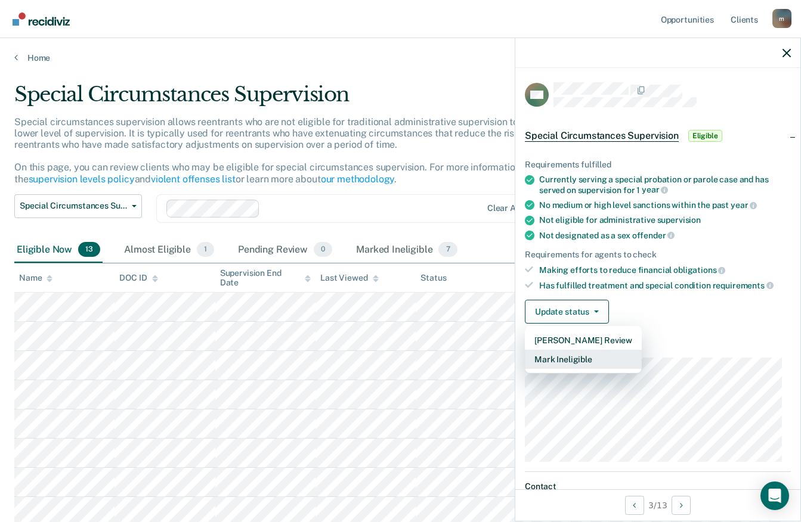
click at [574, 353] on button "Mark Ineligible" at bounding box center [583, 359] width 117 height 19
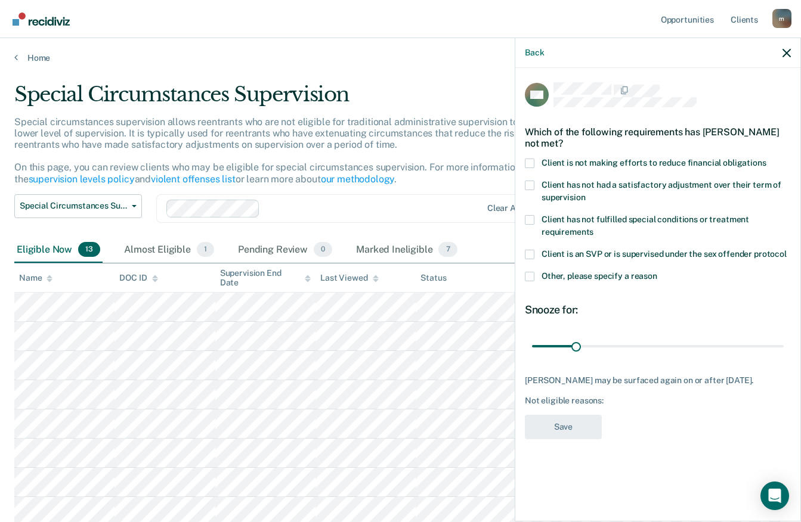
click at [530, 160] on span at bounding box center [530, 164] width 10 height 10
click at [766, 159] on input "Client is not making efforts to reduce financial obligations" at bounding box center [766, 159] width 0 height 0
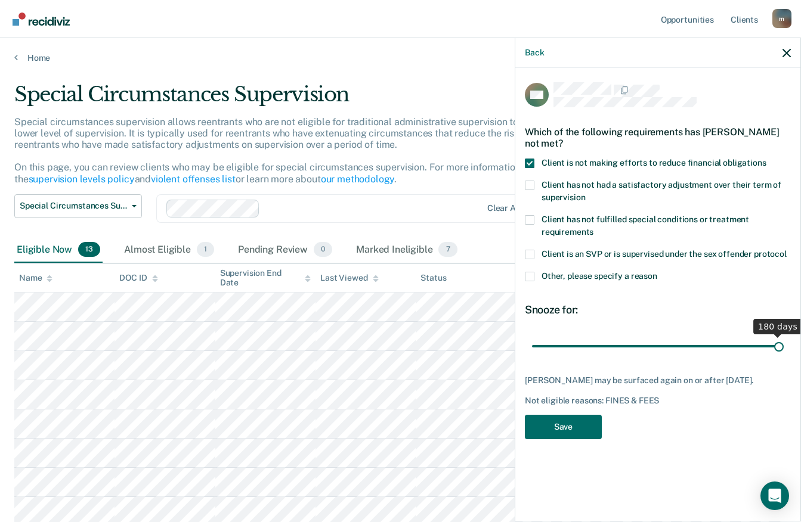
drag, startPoint x: 577, startPoint y: 343, endPoint x: 811, endPoint y: 347, distance: 233.7
type input "180"
click at [783, 347] on input "range" at bounding box center [658, 346] width 252 height 21
click at [590, 421] on button "Save" at bounding box center [563, 427] width 77 height 24
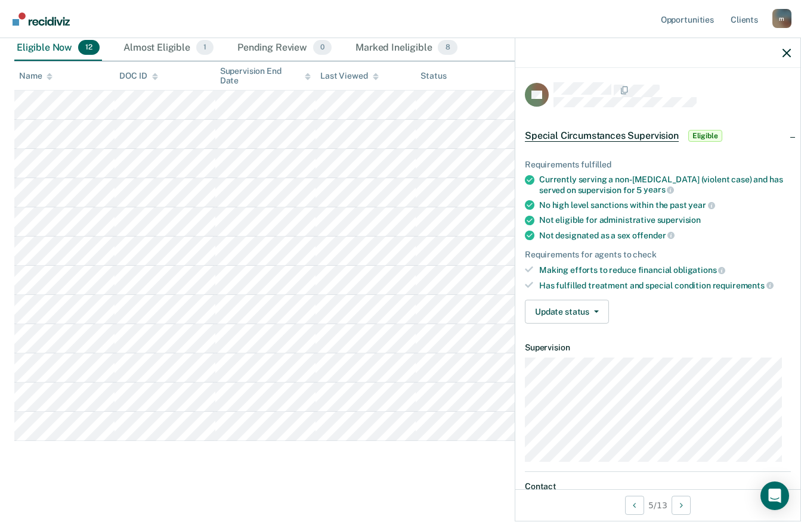
scroll to position [207, 0]
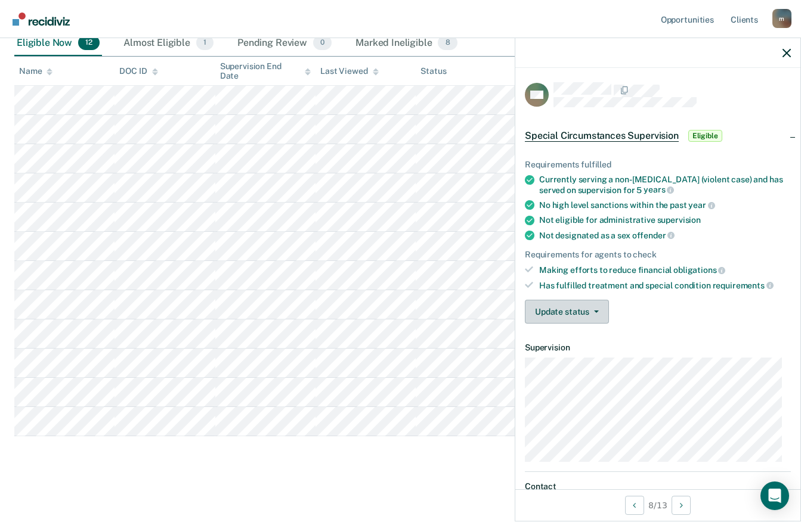
click at [601, 310] on button "Update status" at bounding box center [567, 312] width 84 height 24
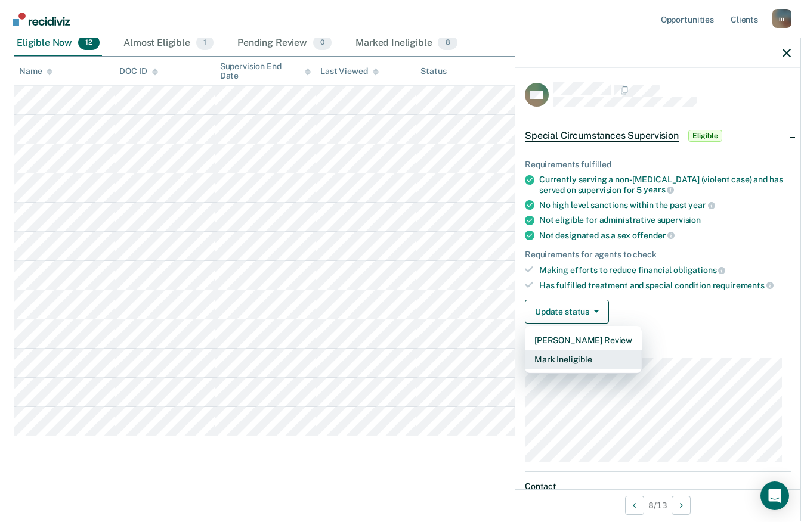
click at [572, 364] on button "Mark Ineligible" at bounding box center [583, 359] width 117 height 19
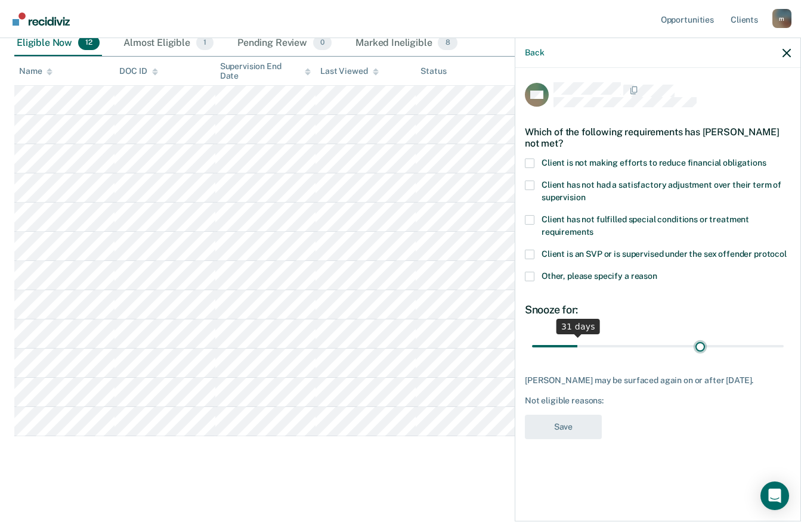
drag, startPoint x: 576, startPoint y: 349, endPoint x: 700, endPoint y: 334, distance: 124.9
click at [700, 336] on input "range" at bounding box center [658, 346] width 252 height 21
drag, startPoint x: 702, startPoint y: 344, endPoint x: 811, endPoint y: 348, distance: 109.1
type input "180"
click at [783, 348] on input "range" at bounding box center [658, 346] width 252 height 21
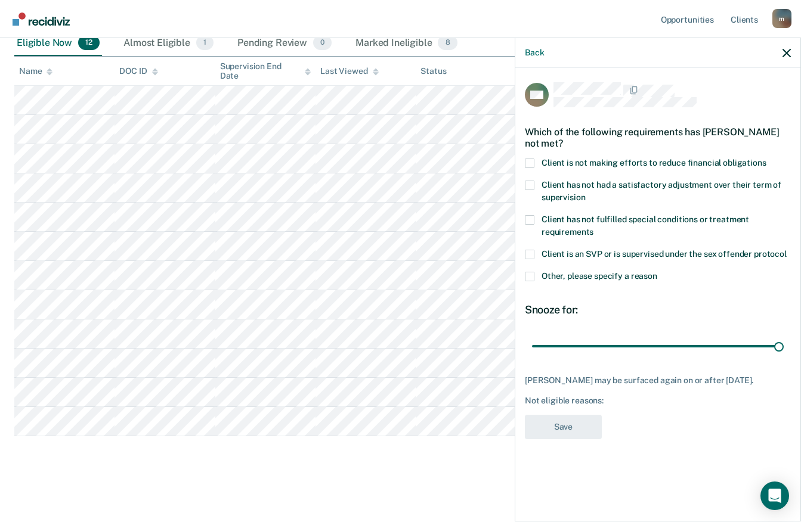
click at [531, 161] on span at bounding box center [530, 164] width 10 height 10
click at [766, 159] on input "Client is not making efforts to reduce financial obligations" at bounding box center [766, 159] width 0 height 0
click at [572, 421] on button "Save" at bounding box center [563, 427] width 77 height 24
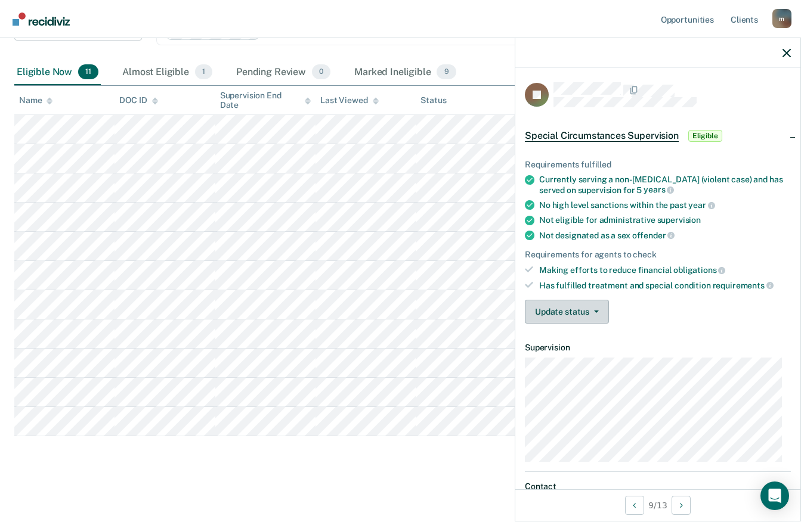
click at [552, 306] on button "Update status" at bounding box center [567, 312] width 84 height 24
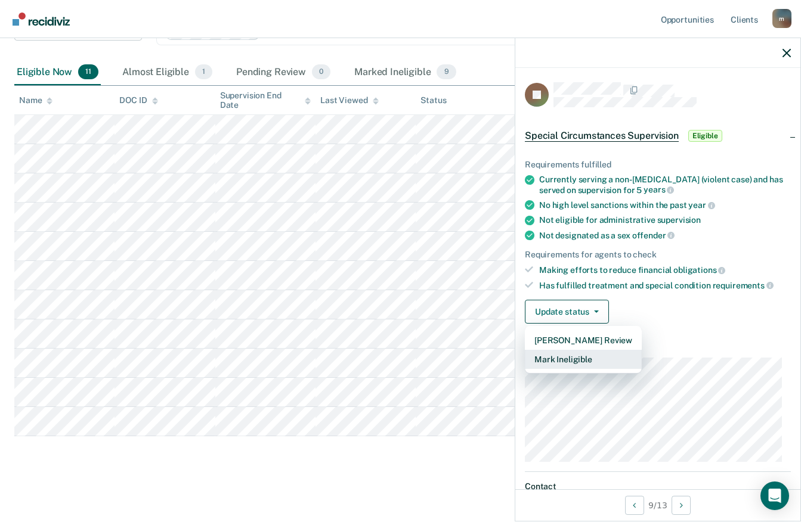
click at [552, 359] on button "Mark Ineligible" at bounding box center [583, 359] width 117 height 19
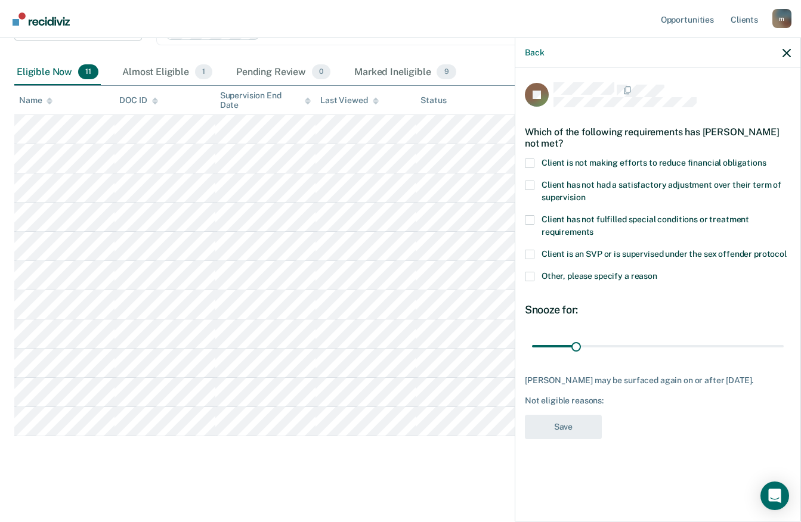
click at [534, 161] on label "Client is not making efforts to reduce financial obligations" at bounding box center [658, 165] width 266 height 13
click at [766, 159] on input "Client is not making efforts to reduce financial obligations" at bounding box center [766, 159] width 0 height 0
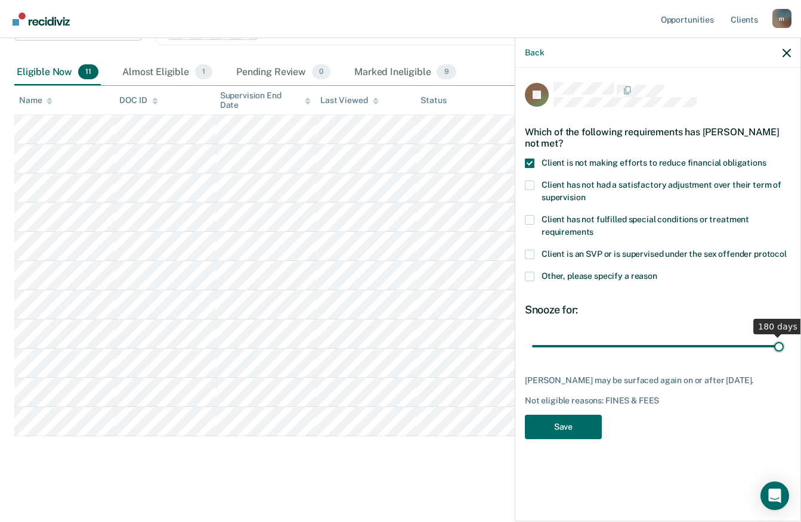
drag, startPoint x: 577, startPoint y: 343, endPoint x: 811, endPoint y: 342, distance: 233.7
type input "180"
click at [783, 342] on input "range" at bounding box center [658, 346] width 252 height 21
click at [574, 432] on button "Save" at bounding box center [563, 427] width 77 height 24
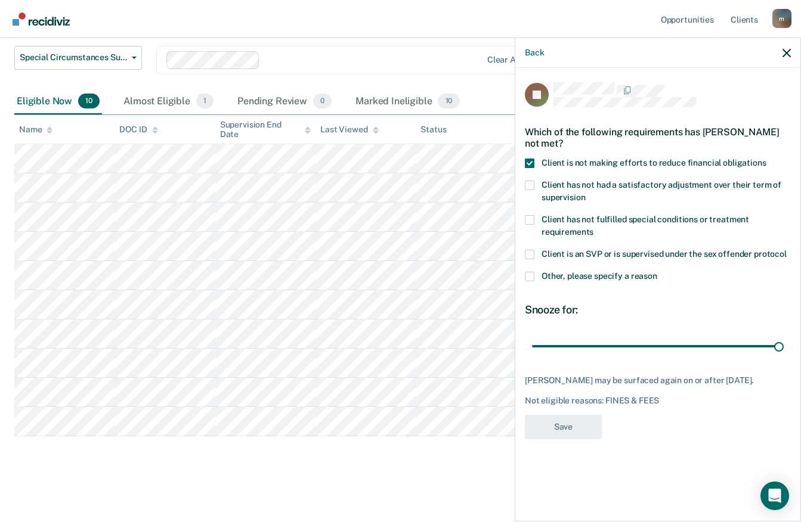
scroll to position [148, 0]
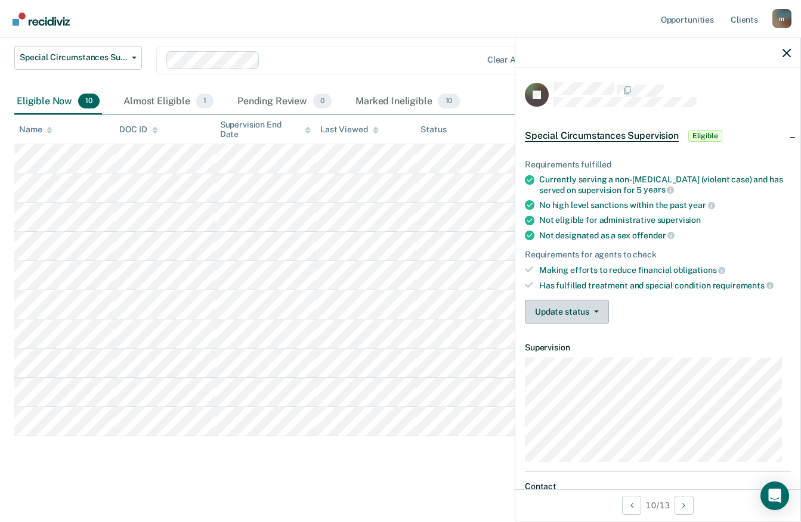
click at [572, 309] on button "Update status" at bounding box center [567, 312] width 84 height 24
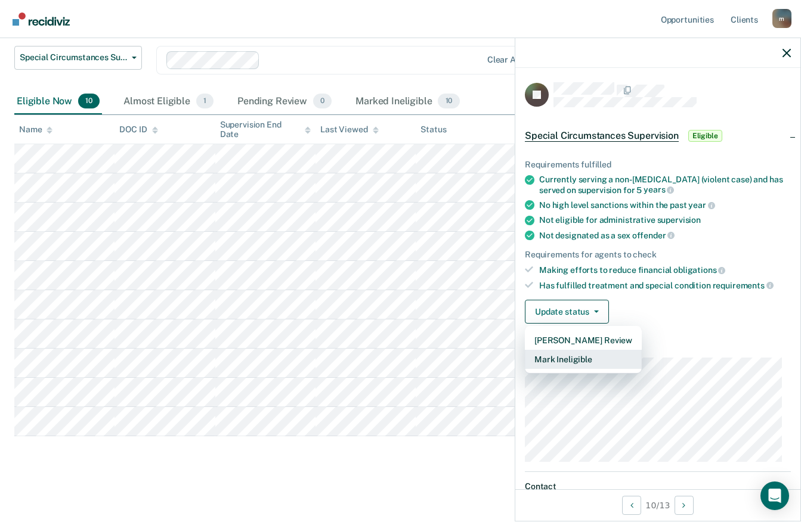
click at [564, 356] on button "Mark Ineligible" at bounding box center [583, 359] width 117 height 19
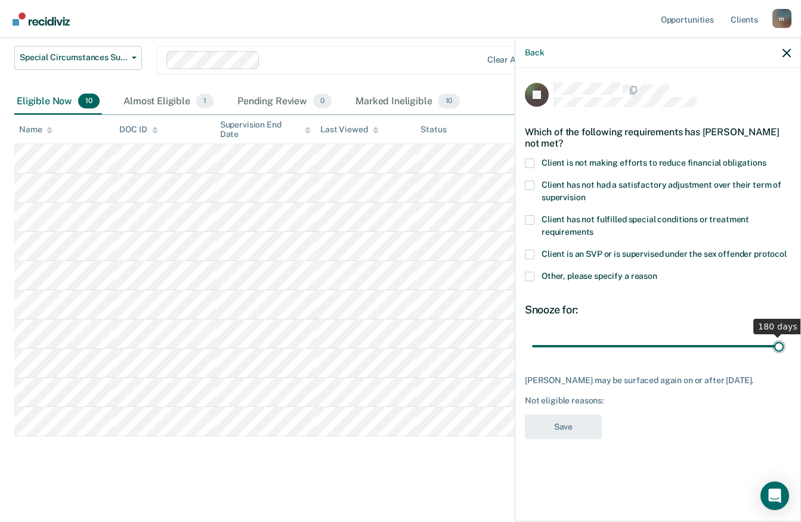
drag, startPoint x: 576, startPoint y: 346, endPoint x: 811, endPoint y: 332, distance: 235.3
type input "180"
click at [783, 336] on input "range" at bounding box center [658, 346] width 252 height 21
click at [531, 162] on span at bounding box center [530, 164] width 10 height 10
click at [766, 159] on input "Client is not making efforts to reduce financial obligations" at bounding box center [766, 159] width 0 height 0
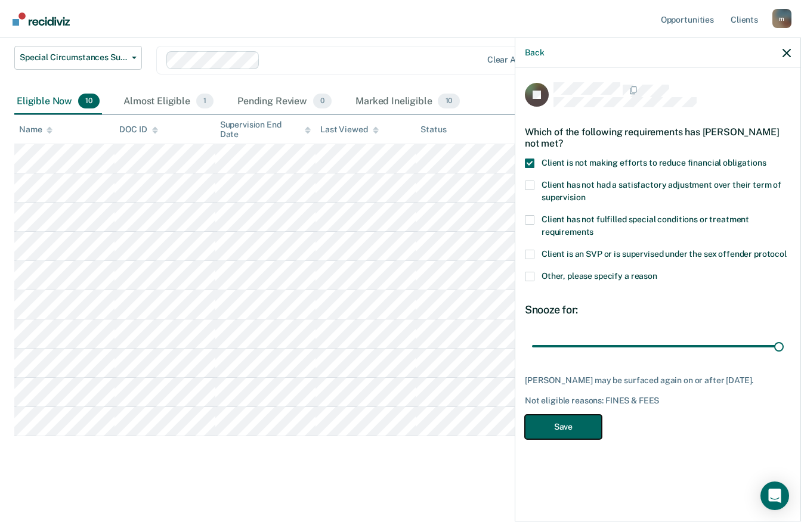
click at [579, 425] on button "Save" at bounding box center [563, 427] width 77 height 24
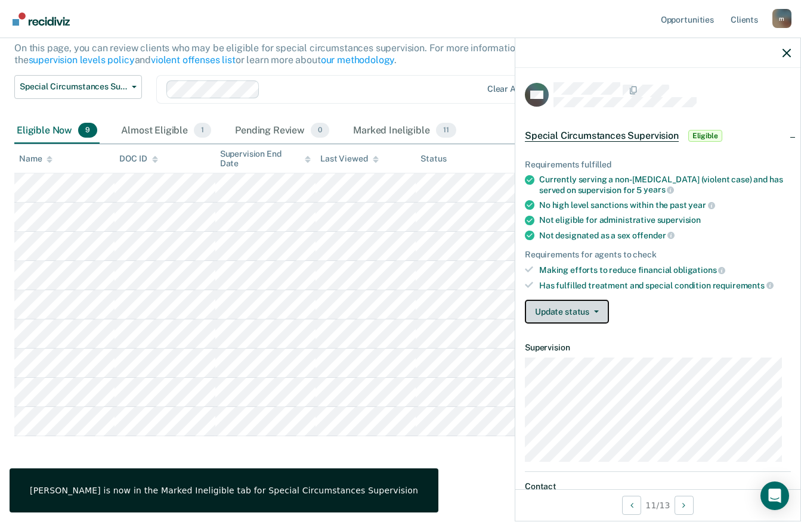
click at [557, 315] on button "Update status" at bounding box center [567, 312] width 84 height 24
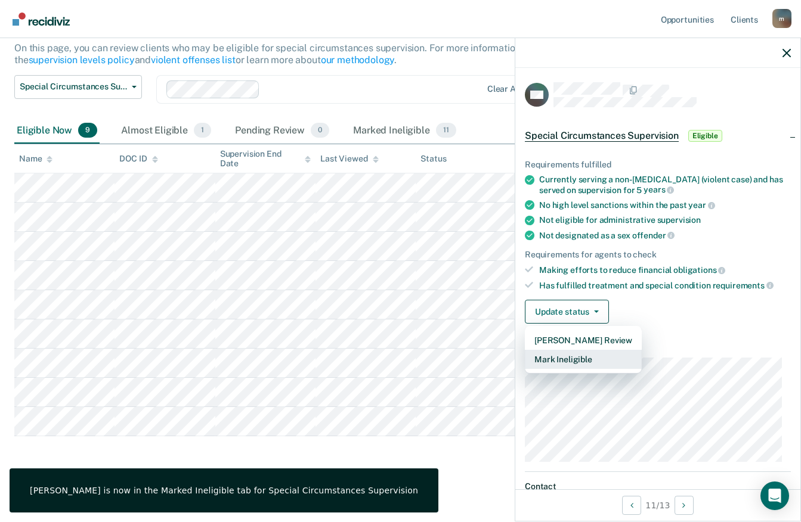
click at [565, 362] on button "Mark Ineligible" at bounding box center [583, 359] width 117 height 19
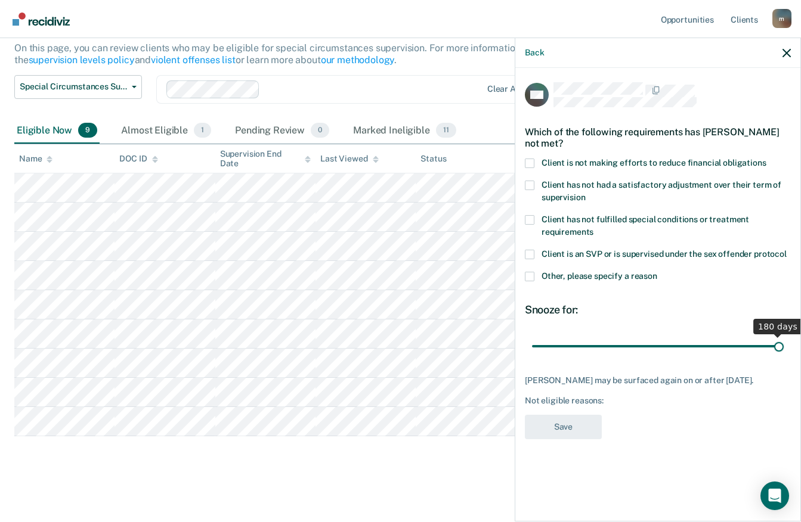
drag, startPoint x: 572, startPoint y: 344, endPoint x: 811, endPoint y: 338, distance: 238.5
type input "180"
click at [783, 338] on input "range" at bounding box center [658, 346] width 252 height 21
click at [532, 160] on span at bounding box center [530, 164] width 10 height 10
click at [766, 159] on input "Client is not making efforts to reduce financial obligations" at bounding box center [766, 159] width 0 height 0
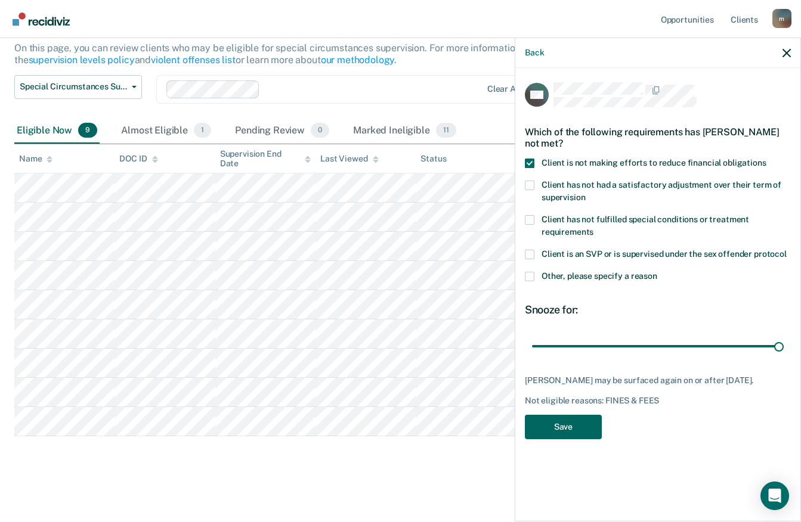
click at [568, 419] on button "Save" at bounding box center [563, 427] width 77 height 24
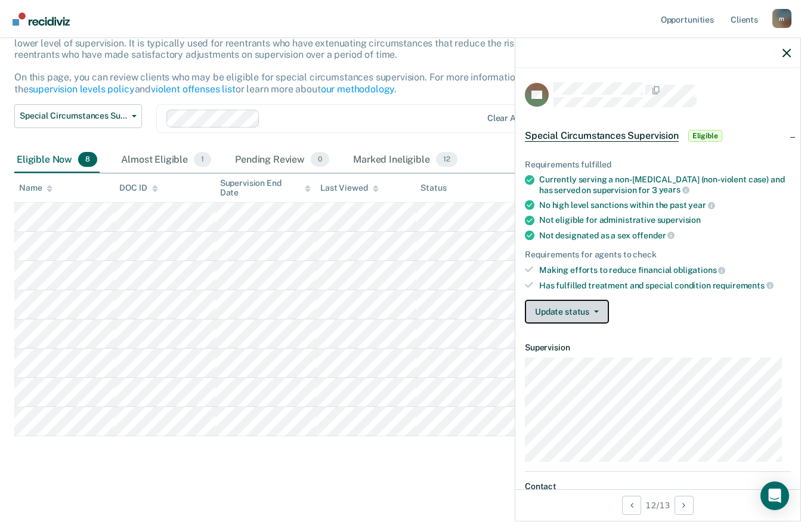
click at [563, 315] on button "Update status" at bounding box center [567, 312] width 84 height 24
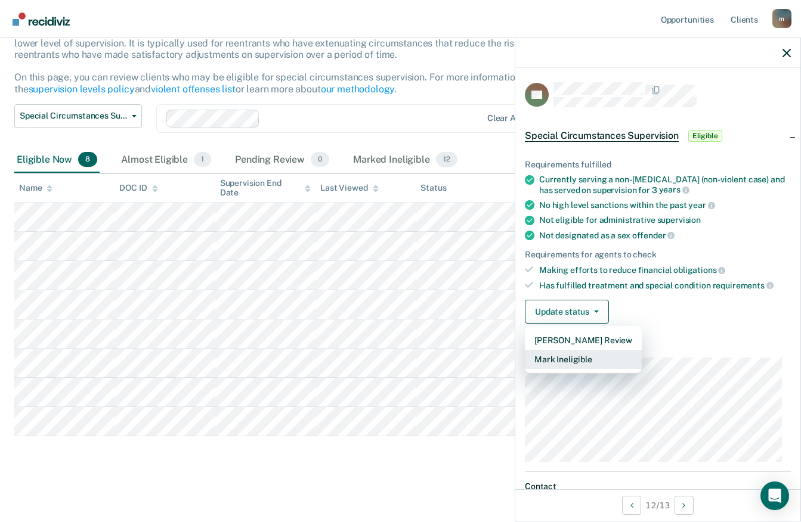
click at [567, 352] on button "Mark Ineligible" at bounding box center [583, 359] width 117 height 19
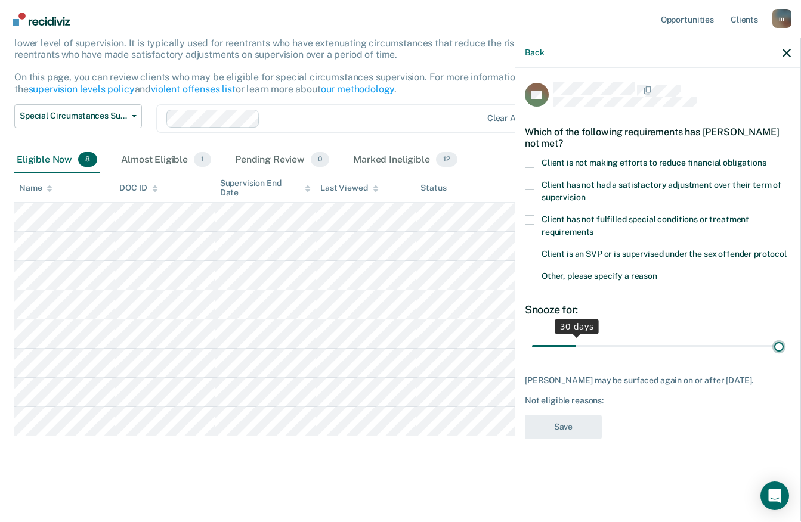
drag, startPoint x: 578, startPoint y: 347, endPoint x: 811, endPoint y: 340, distance: 232.6
type input "180"
click at [783, 340] on input "range" at bounding box center [658, 346] width 252 height 21
click at [526, 157] on div "Which of the following requirements has [PERSON_NAME] not met?" at bounding box center [658, 138] width 266 height 42
click at [527, 159] on span at bounding box center [530, 164] width 10 height 10
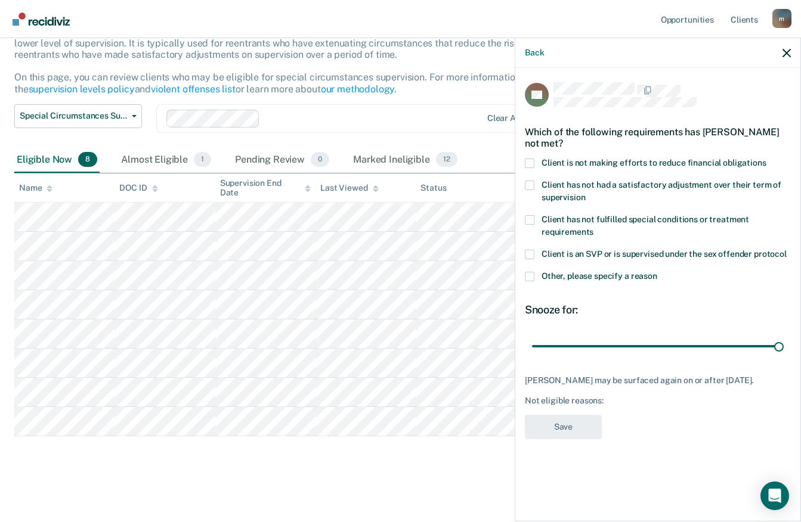
click at [766, 159] on input "Client is not making efforts to reduce financial obligations" at bounding box center [766, 159] width 0 height 0
click at [554, 429] on button "Save" at bounding box center [563, 427] width 77 height 24
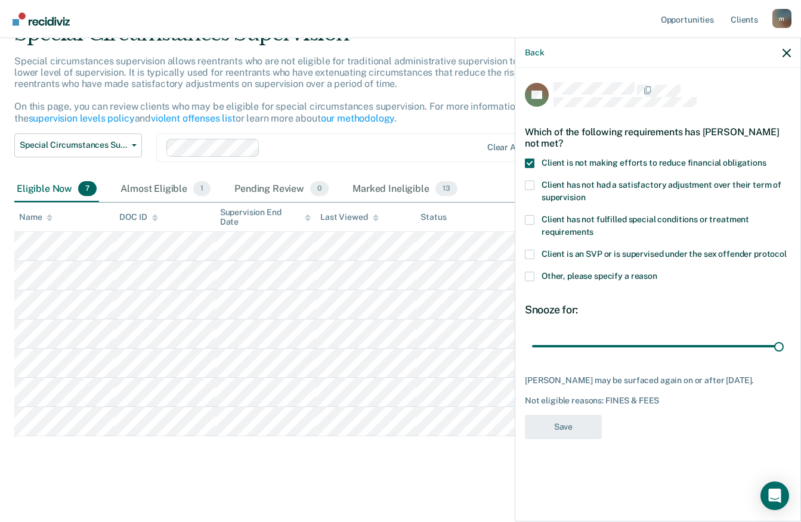
scroll to position [61, 0]
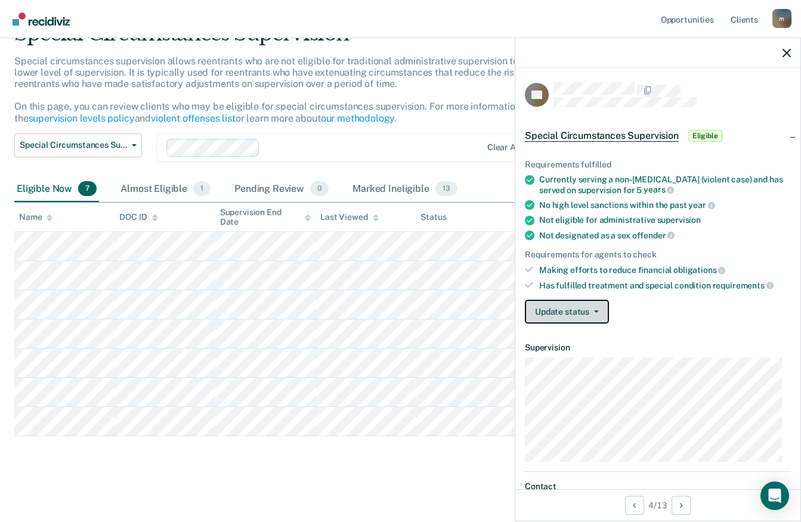
click at [574, 313] on button "Update status" at bounding box center [567, 312] width 84 height 24
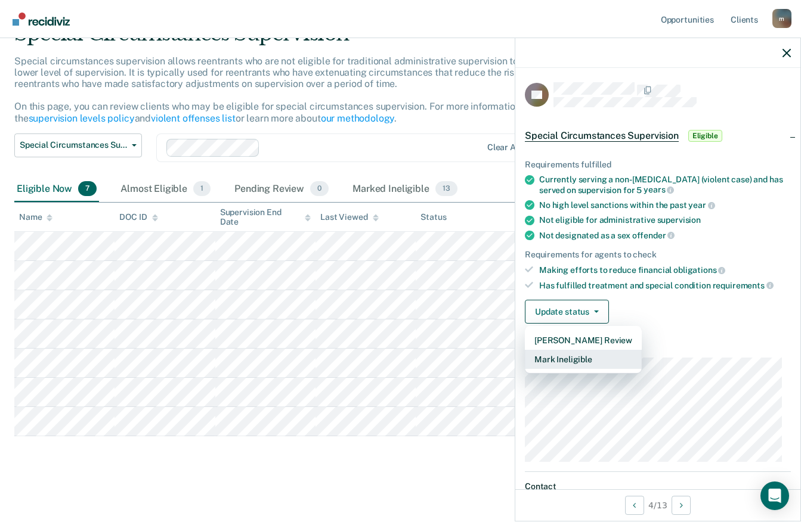
click at [570, 355] on button "Mark Ineligible" at bounding box center [583, 359] width 117 height 19
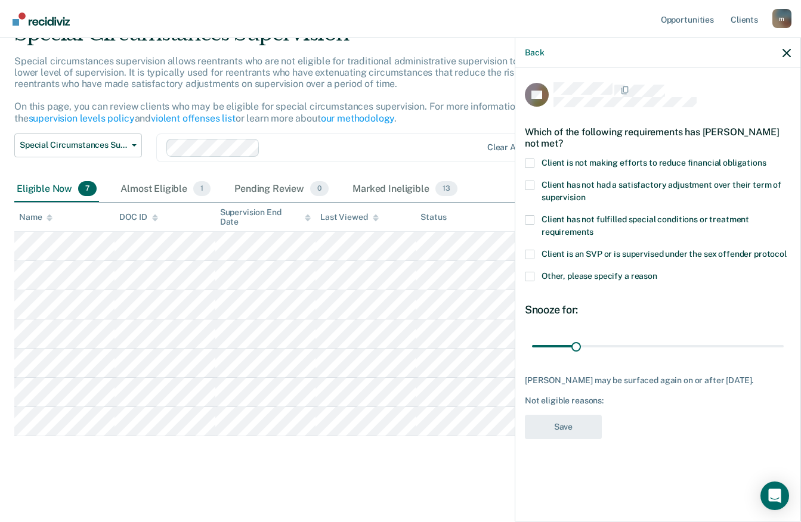
click at [529, 162] on span at bounding box center [530, 164] width 10 height 10
click at [766, 159] on input "Client is not making efforts to reduce financial obligations" at bounding box center [766, 159] width 0 height 0
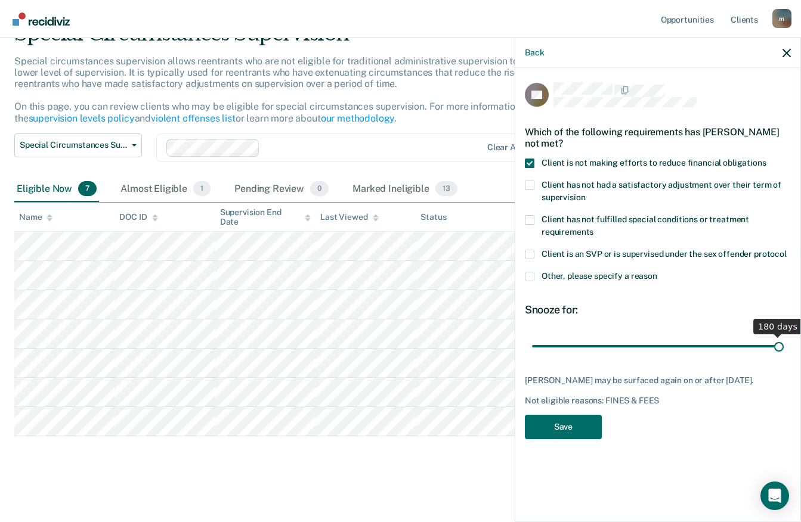
drag, startPoint x: 578, startPoint y: 343, endPoint x: 811, endPoint y: 339, distance: 232.5
type input "180"
click at [783, 339] on input "range" at bounding box center [658, 346] width 252 height 21
click at [574, 426] on button "Save" at bounding box center [563, 427] width 77 height 24
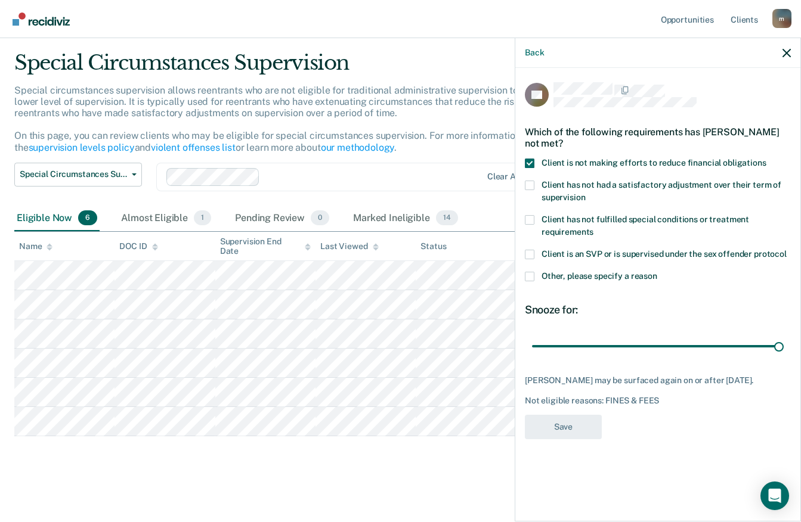
scroll to position [32, 0]
